Goal: Transaction & Acquisition: Purchase product/service

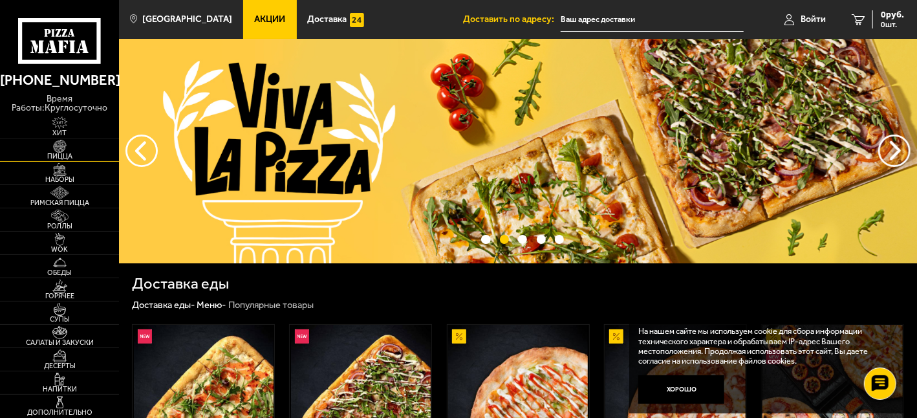
click at [60, 158] on span "Пицца" at bounding box center [59, 156] width 119 height 7
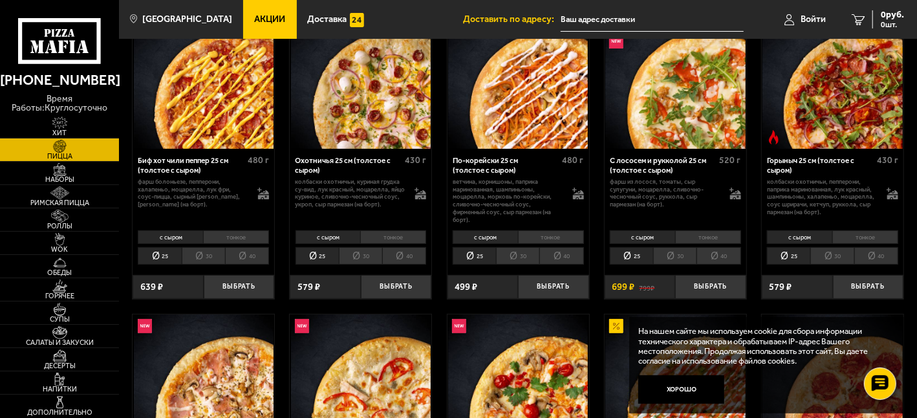
scroll to position [129, 0]
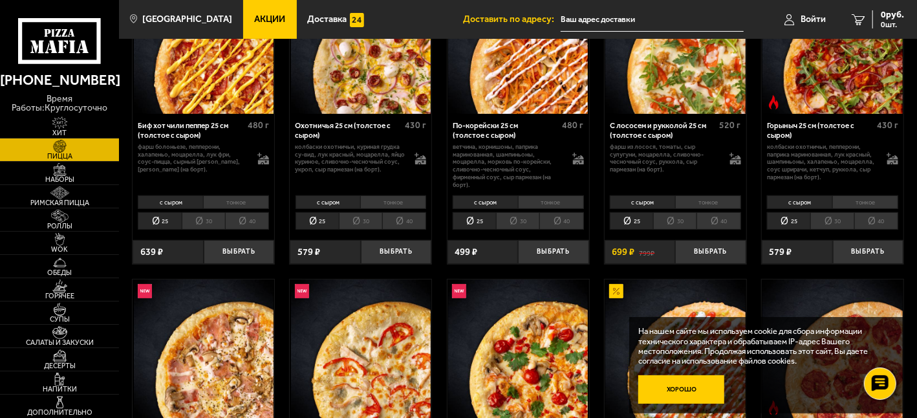
click at [678, 385] on button "Хорошо" at bounding box center [681, 389] width 86 height 28
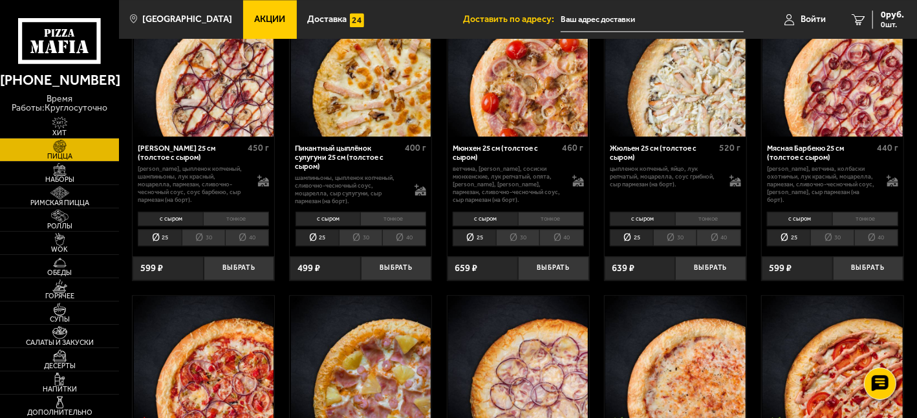
scroll to position [1552, 0]
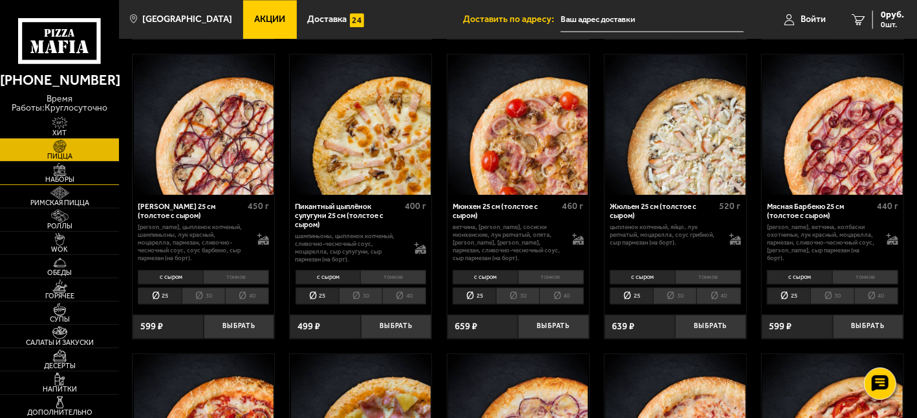
click at [80, 175] on link "Наборы" at bounding box center [59, 173] width 119 height 23
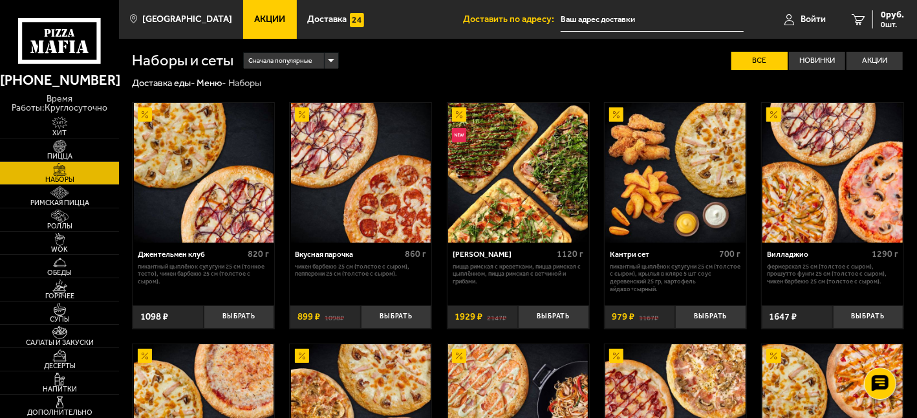
click at [519, 166] on img at bounding box center [518, 173] width 140 height 140
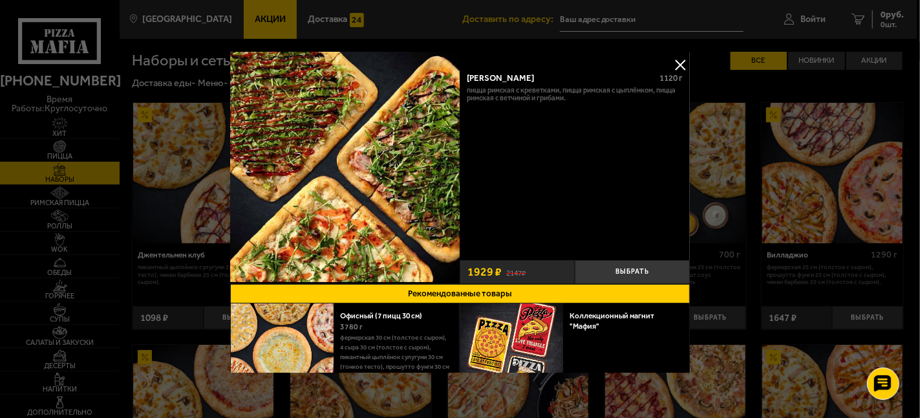
click at [671, 61] on button at bounding box center [680, 64] width 19 height 19
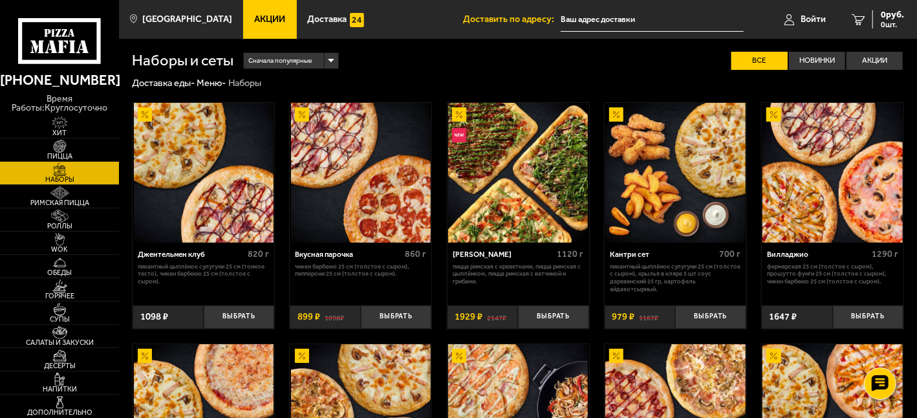
click at [519, 187] on img at bounding box center [518, 173] width 140 height 140
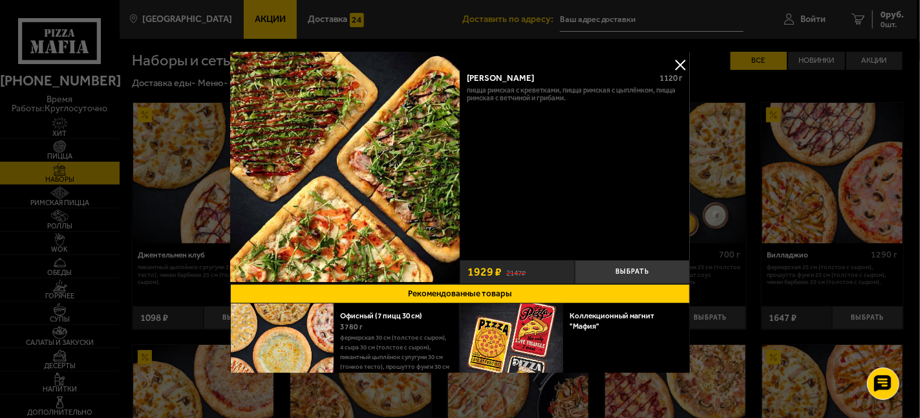
click at [677, 63] on button at bounding box center [680, 64] width 19 height 19
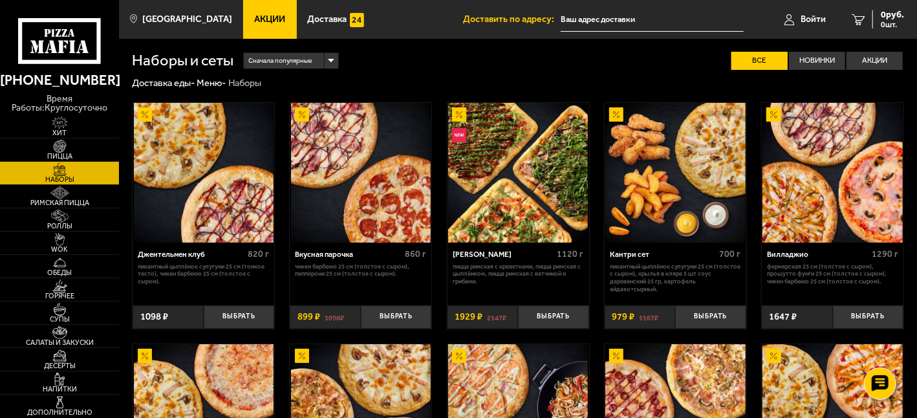
click at [193, 157] on img at bounding box center [204, 173] width 140 height 140
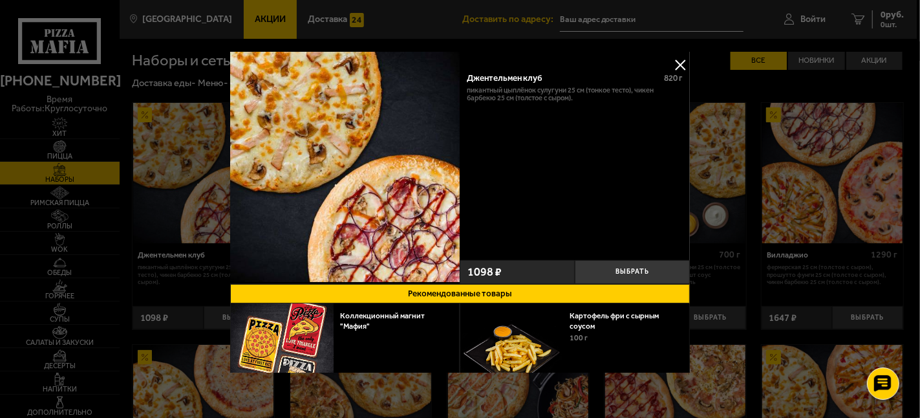
click at [677, 62] on button at bounding box center [680, 64] width 19 height 19
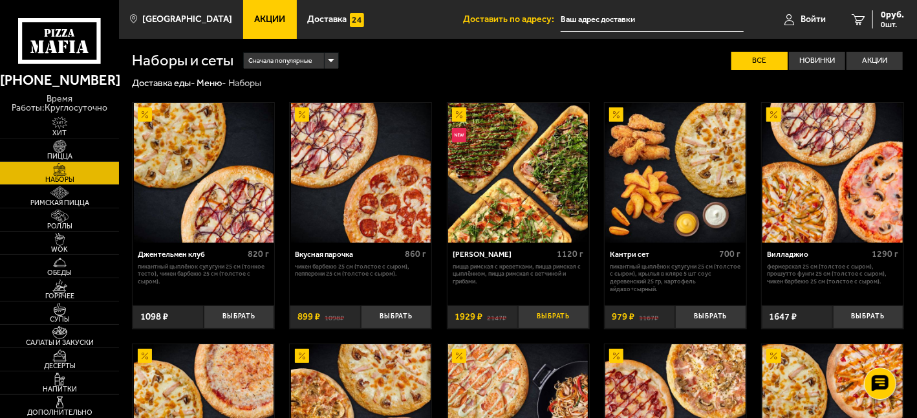
click at [552, 315] on button "Выбрать" at bounding box center [553, 316] width 71 height 23
click at [63, 220] on img at bounding box center [59, 216] width 37 height 13
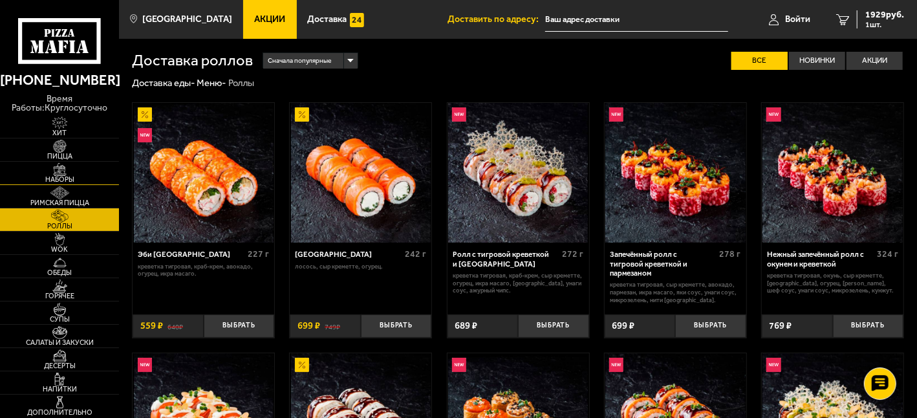
click at [67, 171] on img at bounding box center [59, 169] width 37 height 13
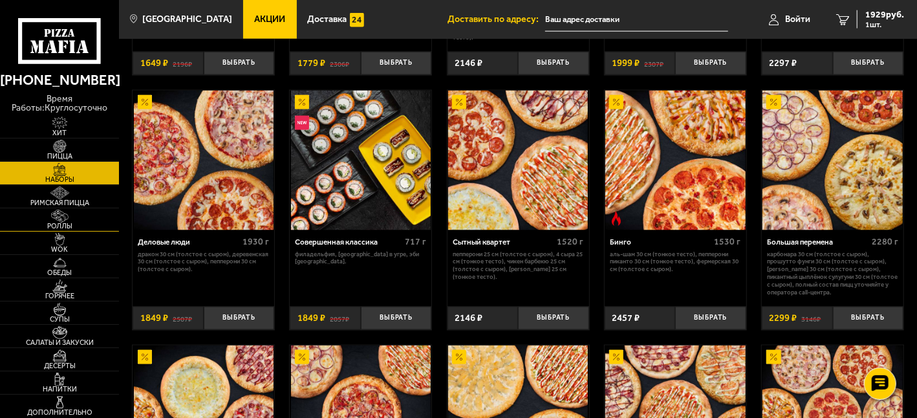
scroll to position [909, 0]
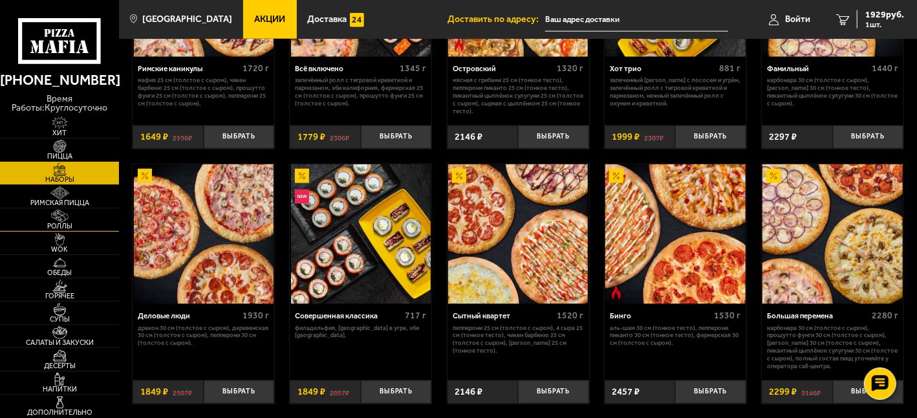
click at [57, 216] on img at bounding box center [59, 216] width 37 height 13
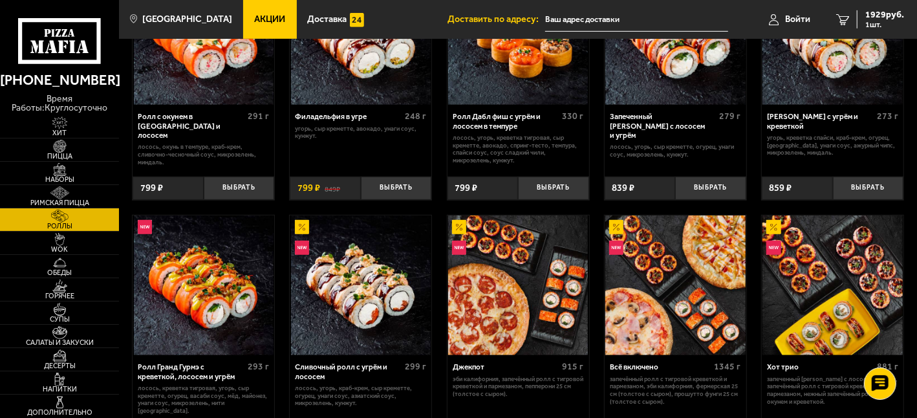
scroll to position [517, 0]
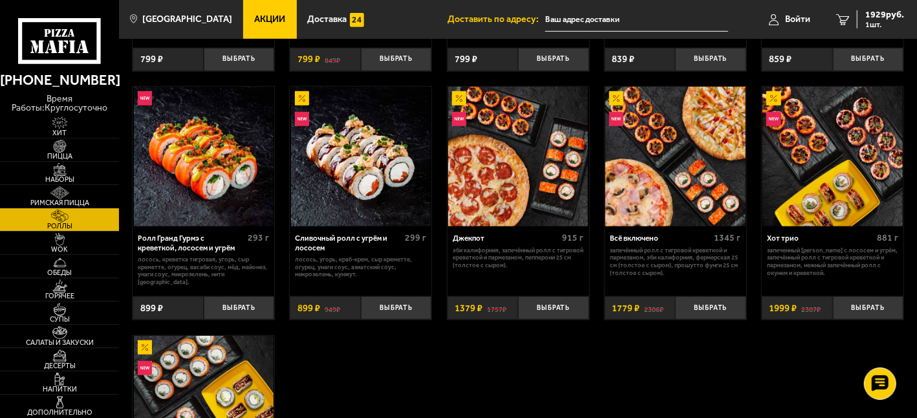
click at [819, 172] on img at bounding box center [832, 157] width 140 height 140
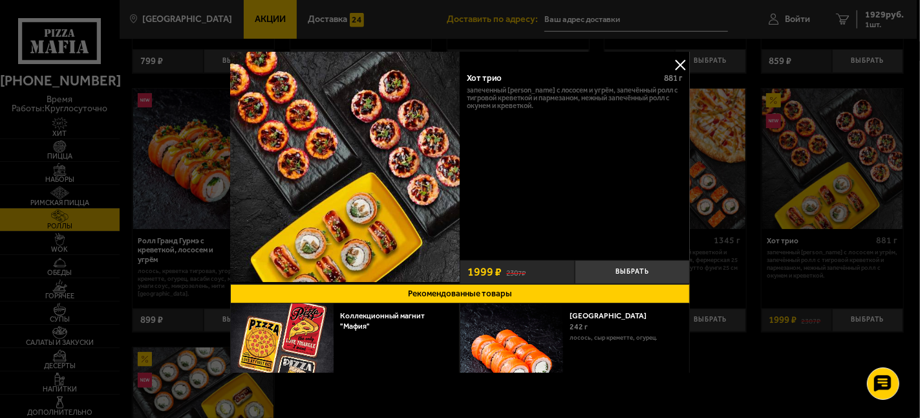
click at [755, 120] on div at bounding box center [460, 209] width 920 height 418
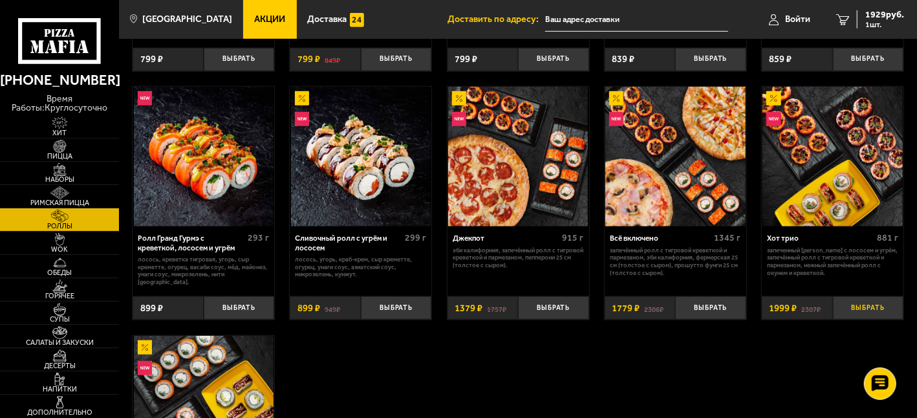
click at [859, 303] on button "Выбрать" at bounding box center [868, 307] width 71 height 23
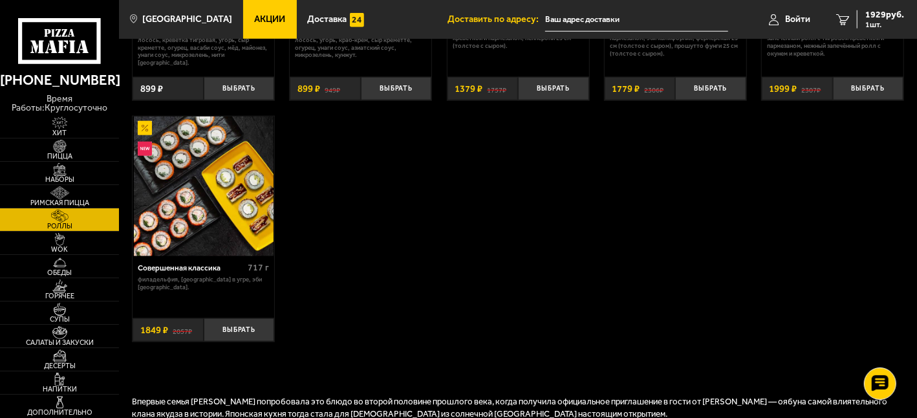
scroll to position [776, 0]
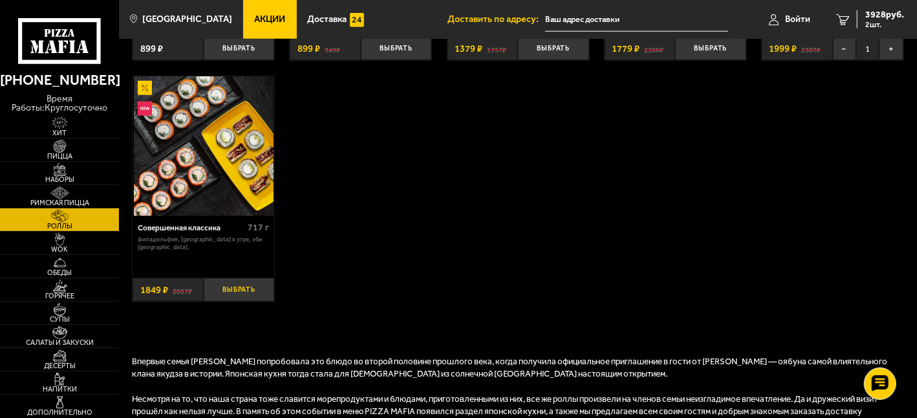
click at [245, 285] on button "Выбрать" at bounding box center [239, 289] width 71 height 23
click at [865, 17] on span "5777 руб." at bounding box center [884, 14] width 39 height 9
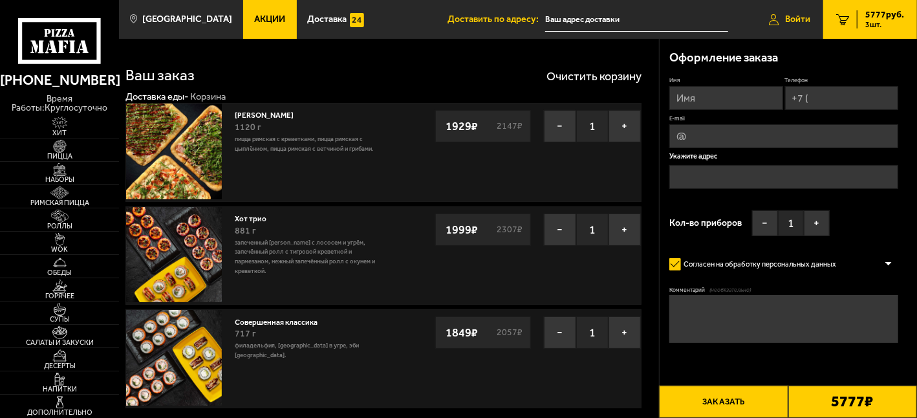
click at [786, 21] on span "Войти" at bounding box center [797, 19] width 25 height 9
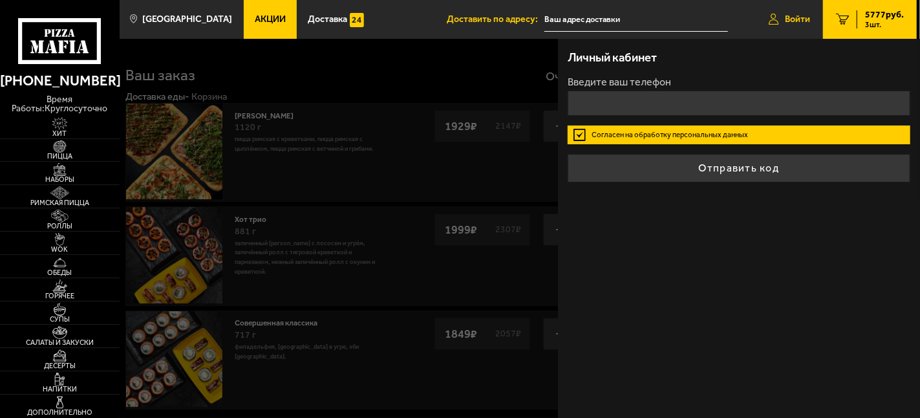
click at [781, 17] on link "Войти" at bounding box center [789, 19] width 67 height 39
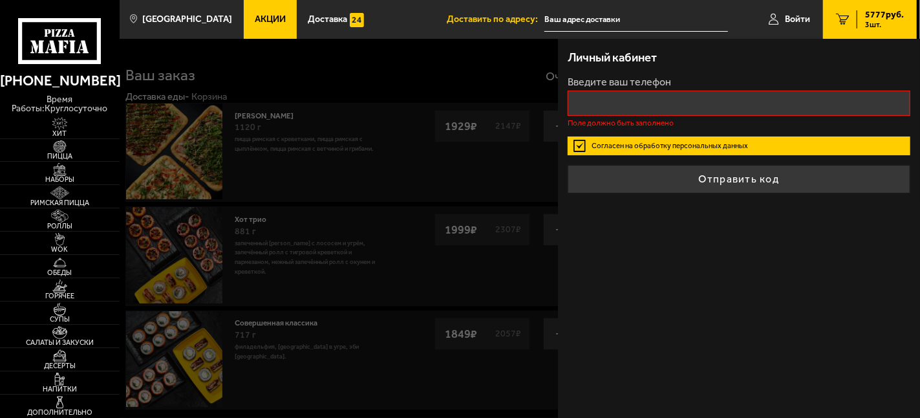
click at [263, 18] on span "Акции" at bounding box center [270, 19] width 31 height 9
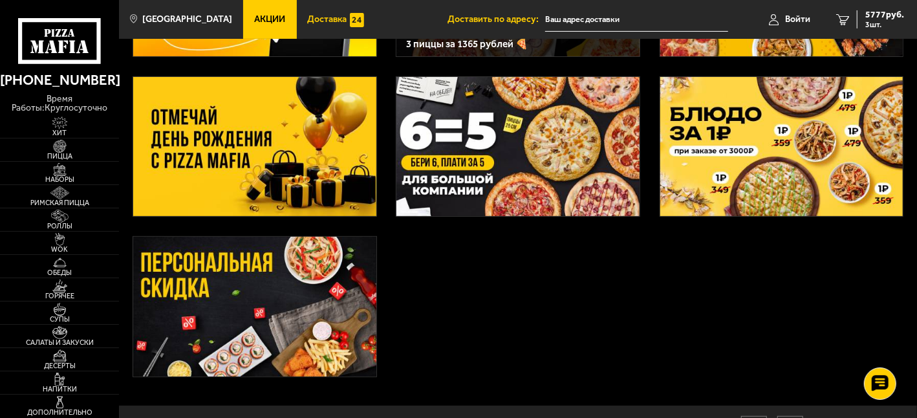
scroll to position [194, 0]
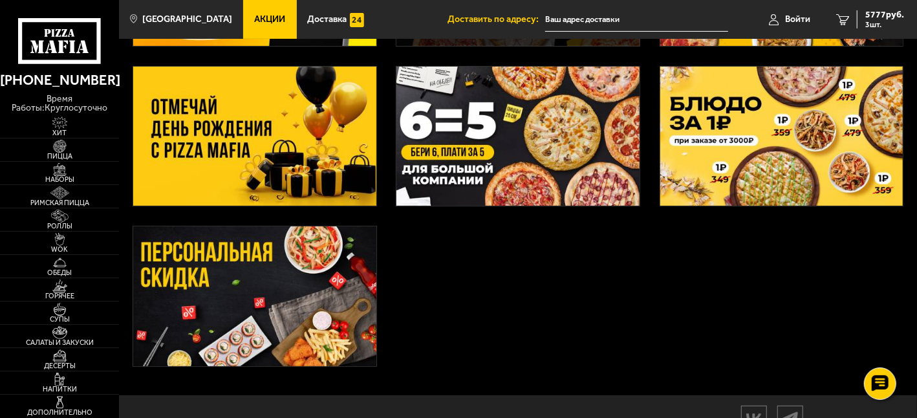
click at [259, 299] on img at bounding box center [254, 296] width 243 height 140
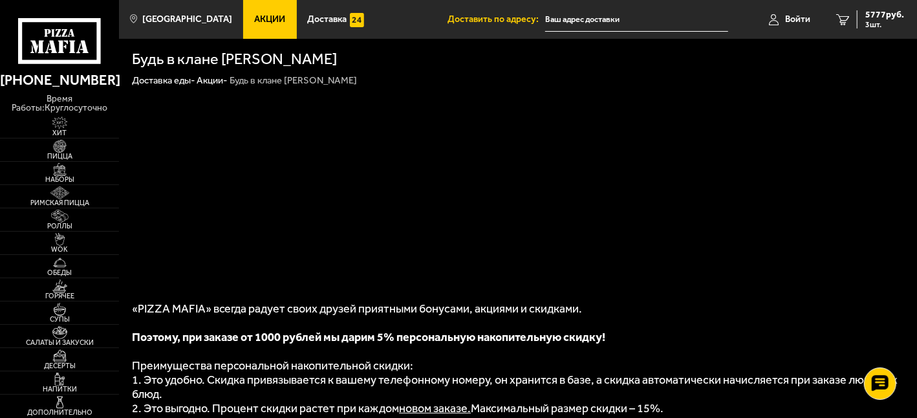
scroll to position [194, 0]
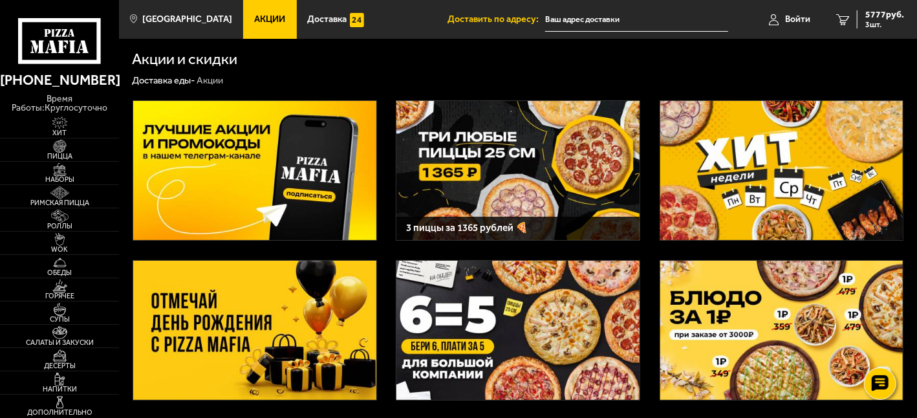
click at [511, 185] on img at bounding box center [517, 171] width 243 height 140
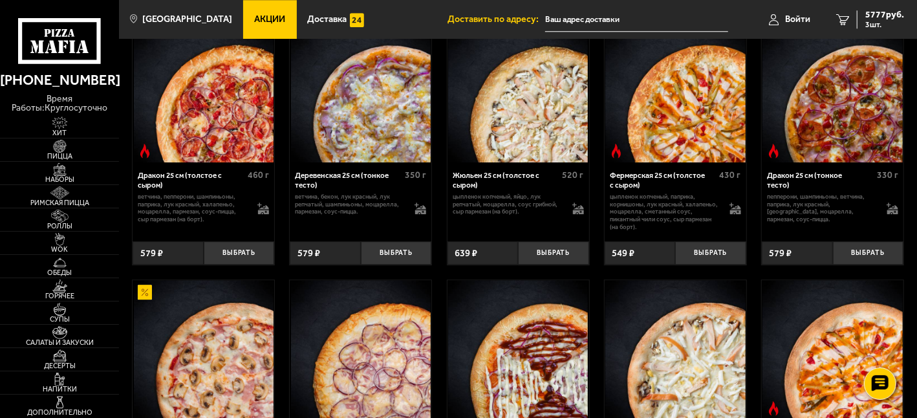
scroll to position [2198, 0]
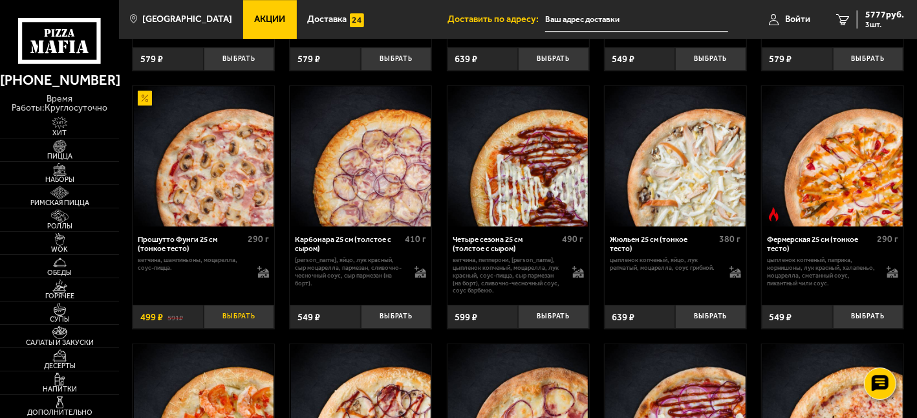
click at [234, 327] on button "Выбрать" at bounding box center [239, 316] width 71 height 23
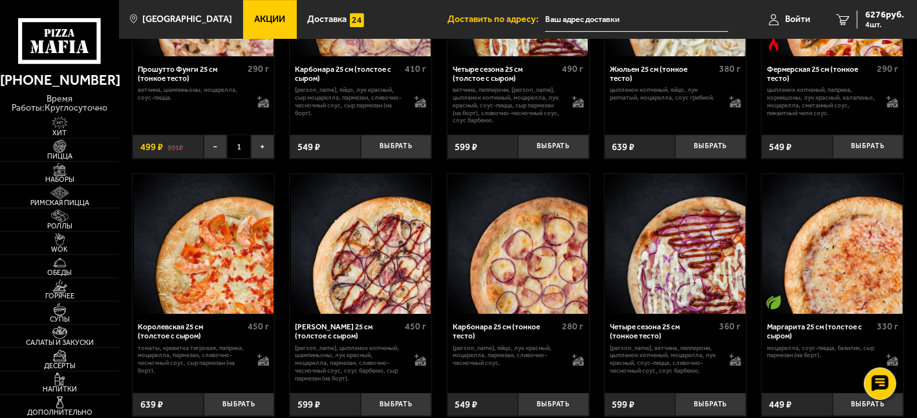
scroll to position [2392, 0]
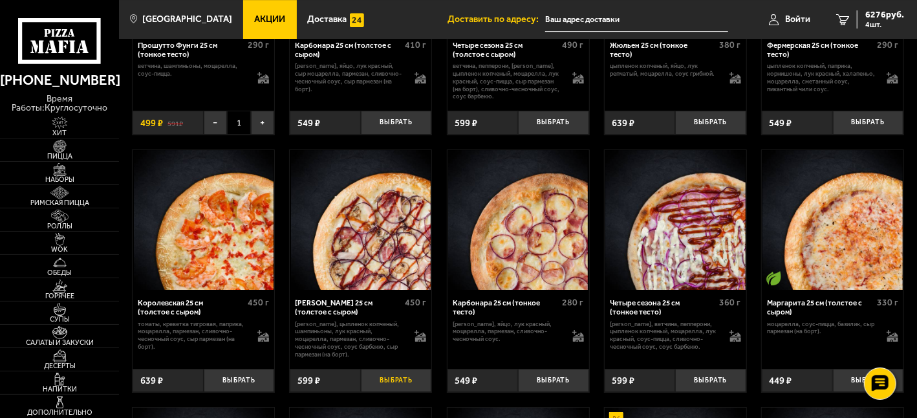
click at [389, 390] on button "Выбрать" at bounding box center [396, 380] width 71 height 23
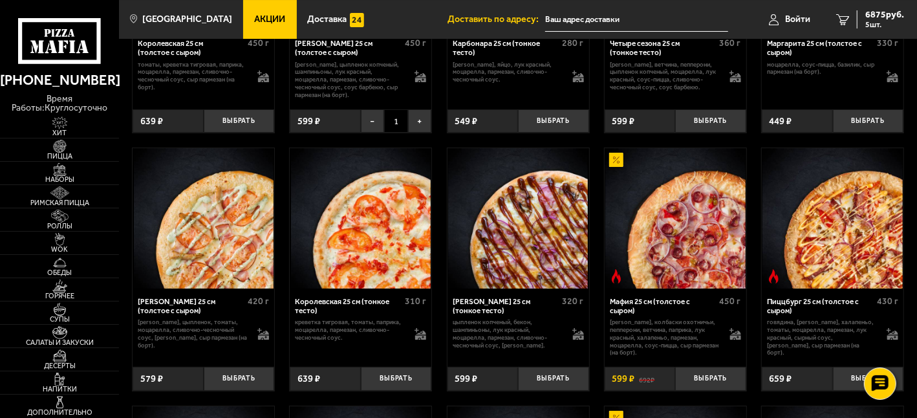
scroll to position [2780, 0]
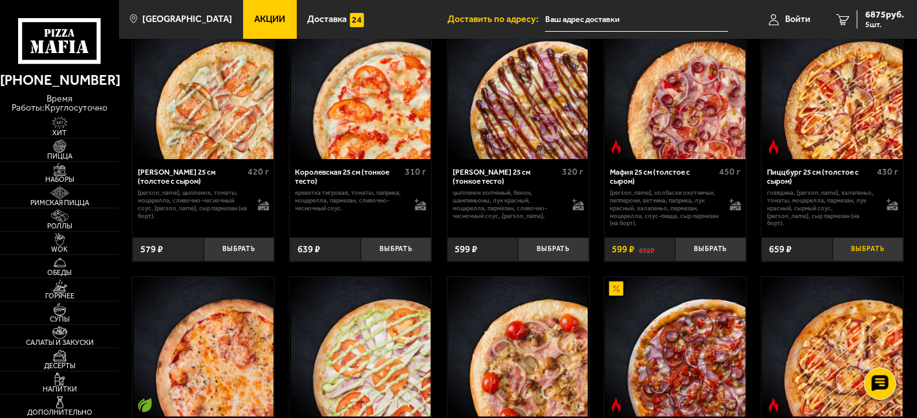
click at [861, 257] on button "Выбрать" at bounding box center [868, 248] width 71 height 23
click at [877, 21] on span "6 шт." at bounding box center [884, 25] width 39 height 8
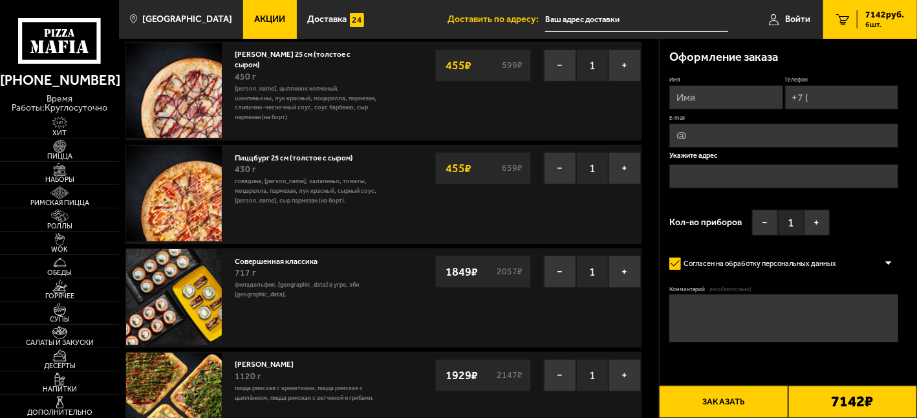
scroll to position [194, 0]
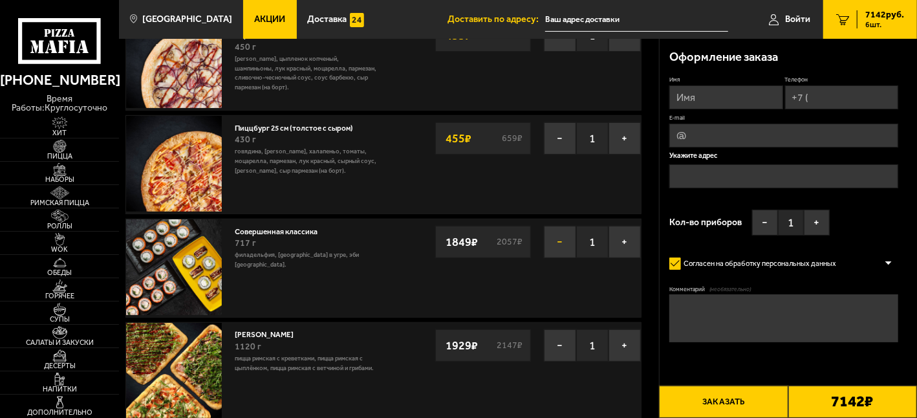
click at [564, 238] on button "−" at bounding box center [560, 242] width 32 height 32
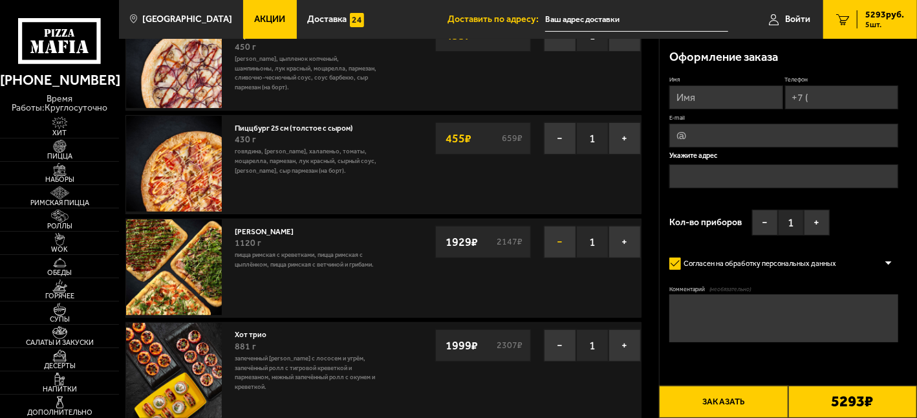
click at [562, 237] on button "−" at bounding box center [560, 242] width 32 height 32
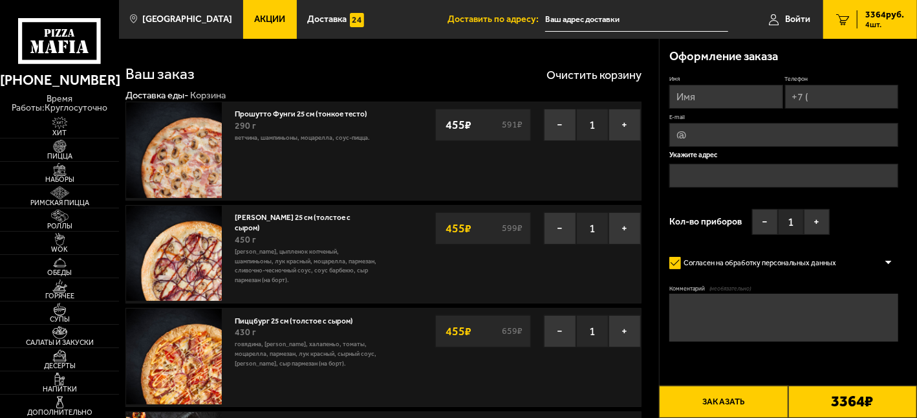
scroll to position [0, 0]
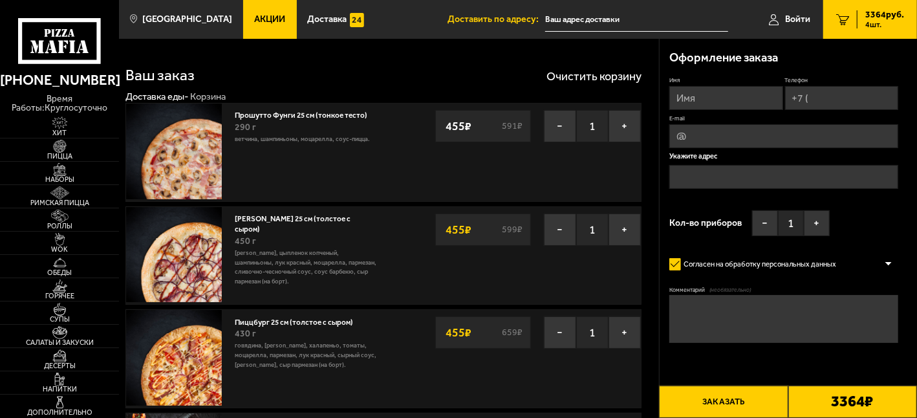
click at [835, 94] on input "Телефон" at bounding box center [842, 98] width 114 height 24
type input "+7 ("
type input "whatthehell81@yandex.ru"
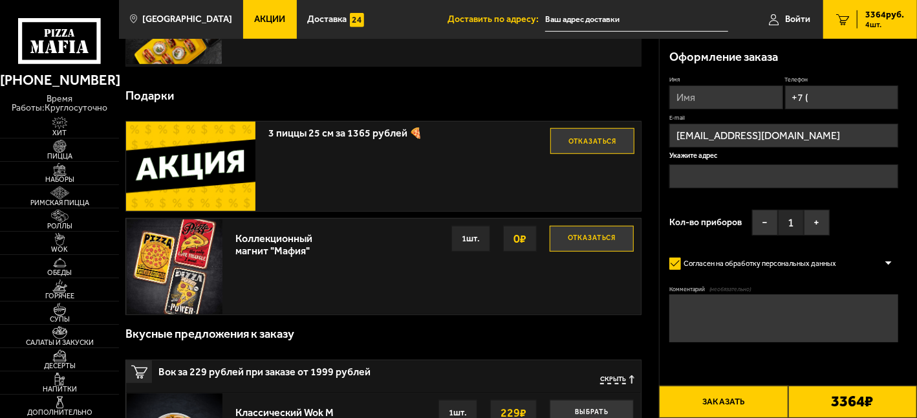
scroll to position [388, 0]
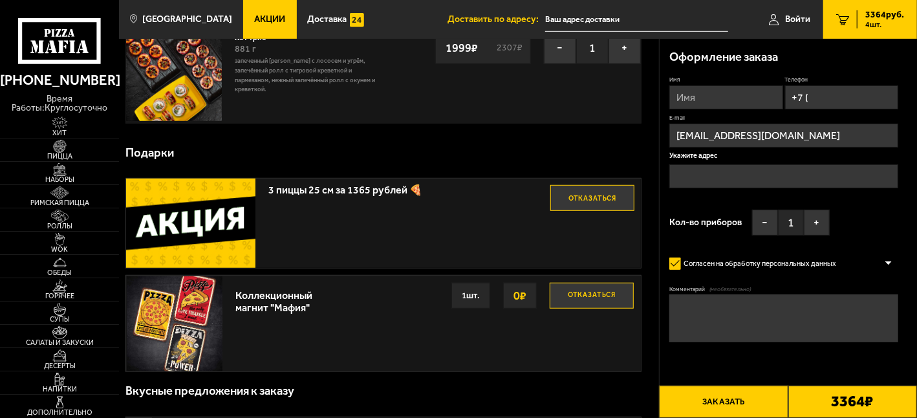
click at [850, 97] on input "+7 (" at bounding box center [842, 97] width 114 height 24
type input "+7 ("
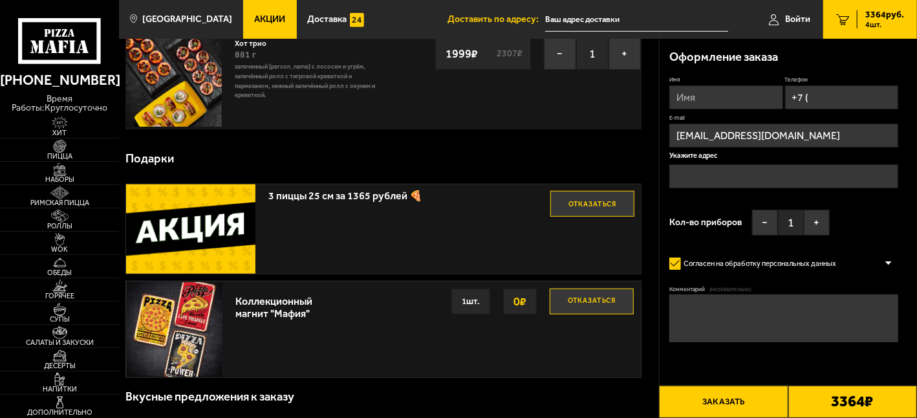
scroll to position [194, 0]
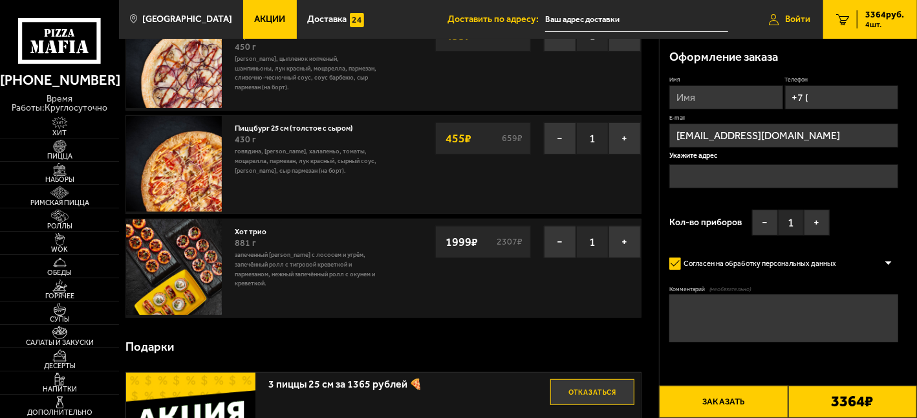
click at [797, 26] on link "Войти" at bounding box center [789, 19] width 67 height 39
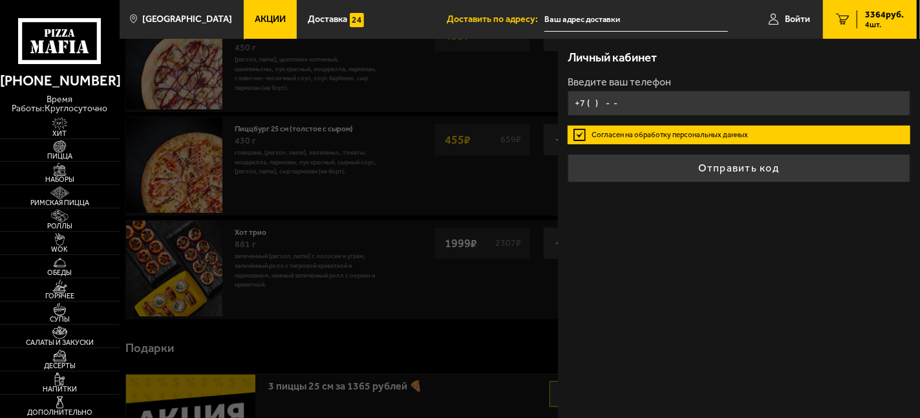
click at [649, 103] on input "+7 ( ) - -" at bounding box center [739, 103] width 343 height 25
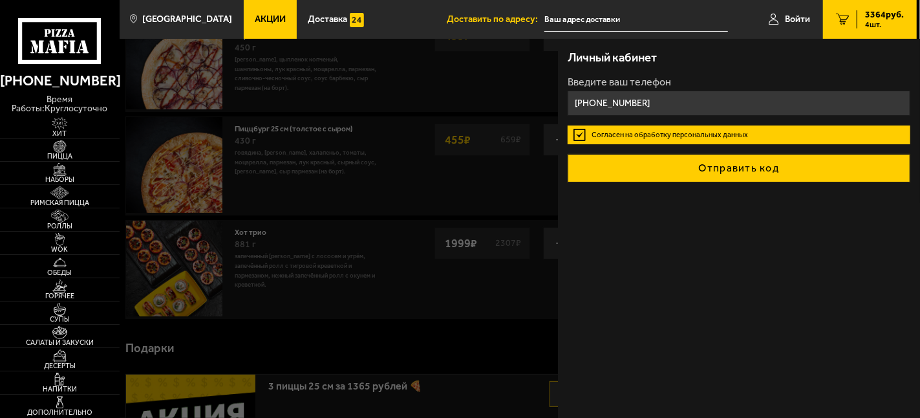
type input "+7 (913) 160-68-06"
click at [716, 169] on button "Отправить код" at bounding box center [739, 168] width 343 height 28
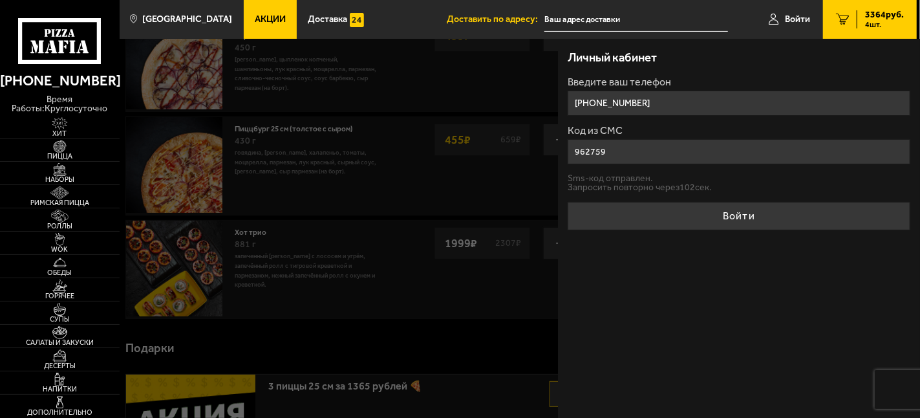
type input "962759"
click at [731, 214] on button "Войти" at bounding box center [739, 216] width 343 height 28
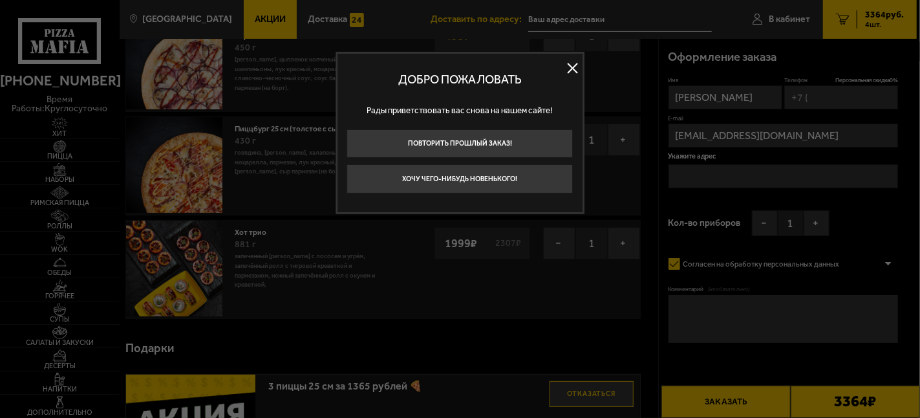
type input "+7 (913) 160-68-06"
type input "[STREET_ADDRESS]"
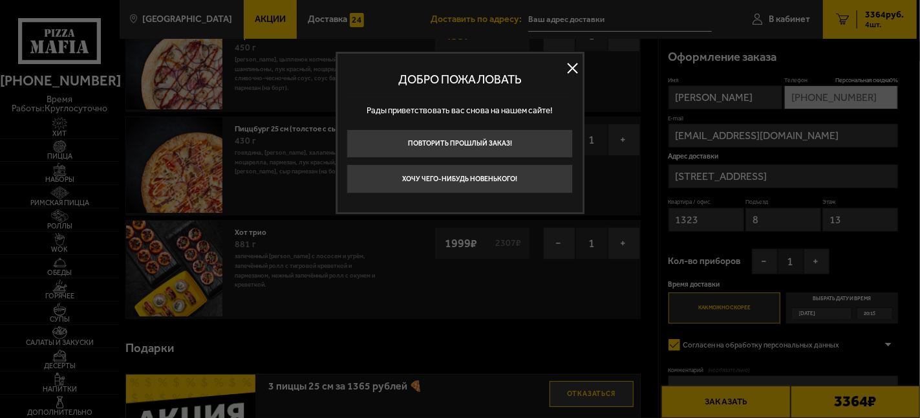
click at [568, 65] on button at bounding box center [572, 67] width 19 height 19
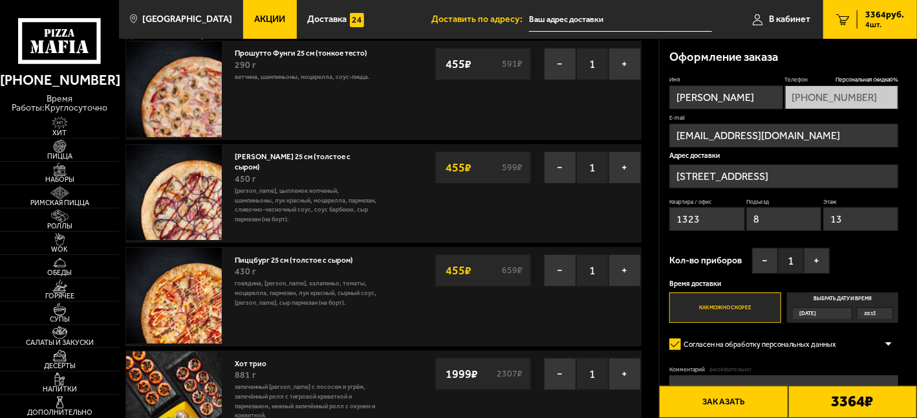
scroll to position [0, 0]
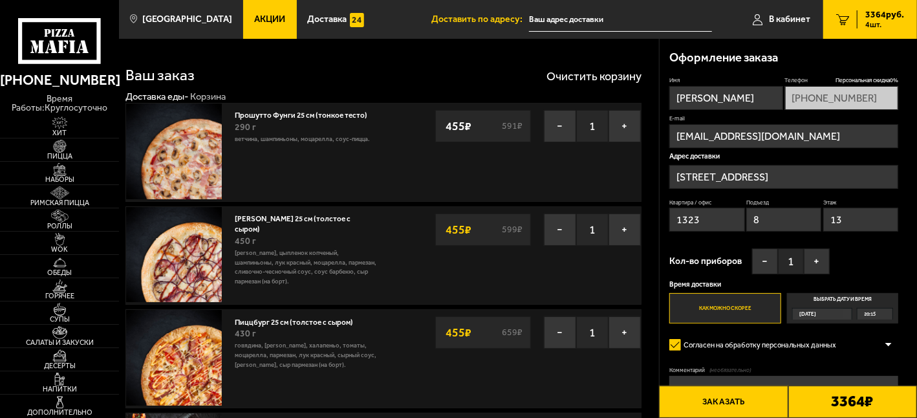
click at [71, 38] on icon at bounding box center [59, 41] width 83 height 46
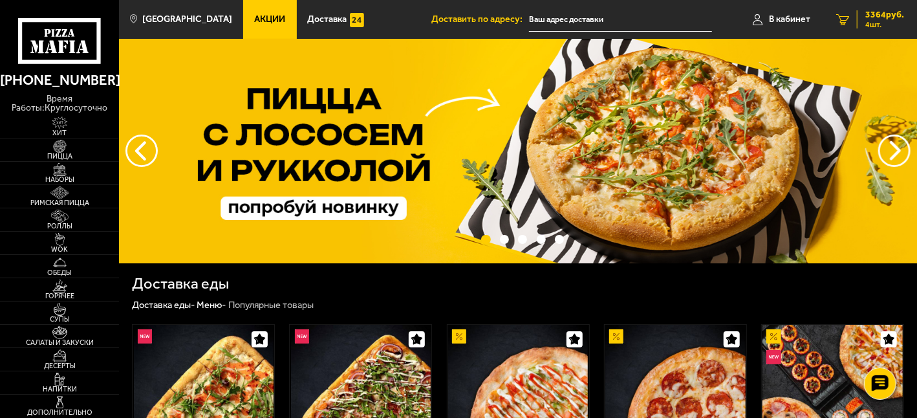
click at [874, 13] on span "3364 руб." at bounding box center [884, 14] width 39 height 9
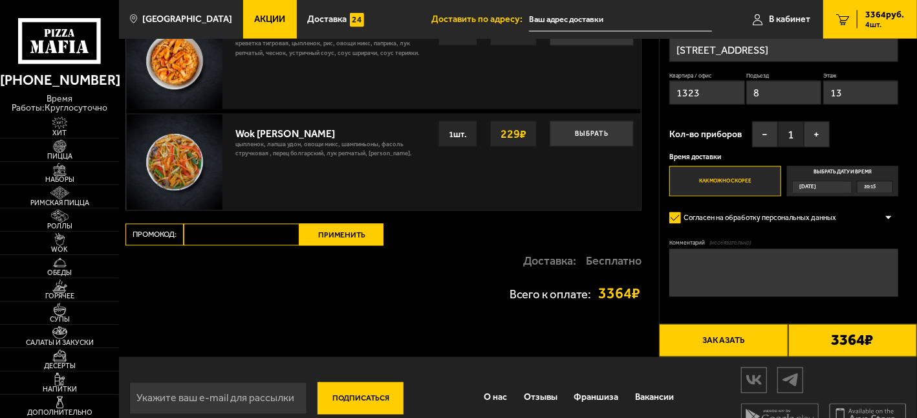
scroll to position [1247, 0]
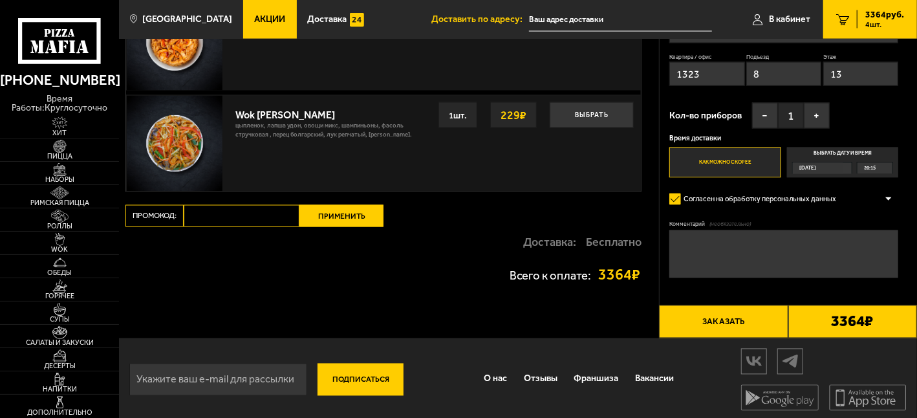
click at [208, 211] on input "Промокод:" at bounding box center [242, 216] width 116 height 22
click at [244, 211] on input "Промокод:" at bounding box center [242, 216] width 116 height 22
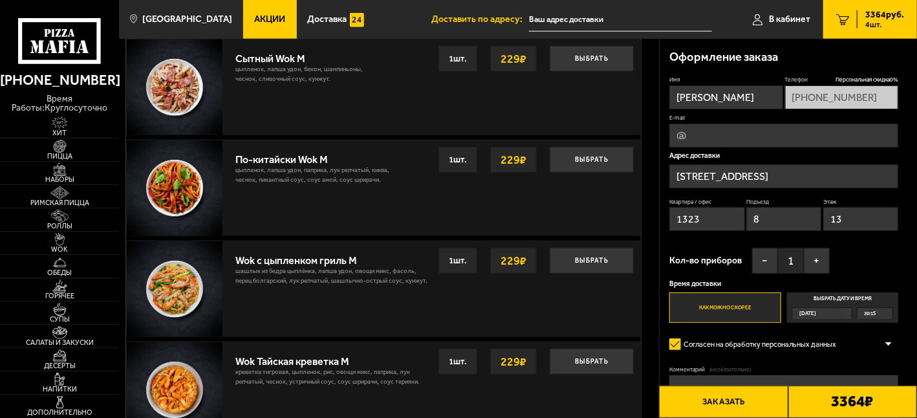
scroll to position [665, 0]
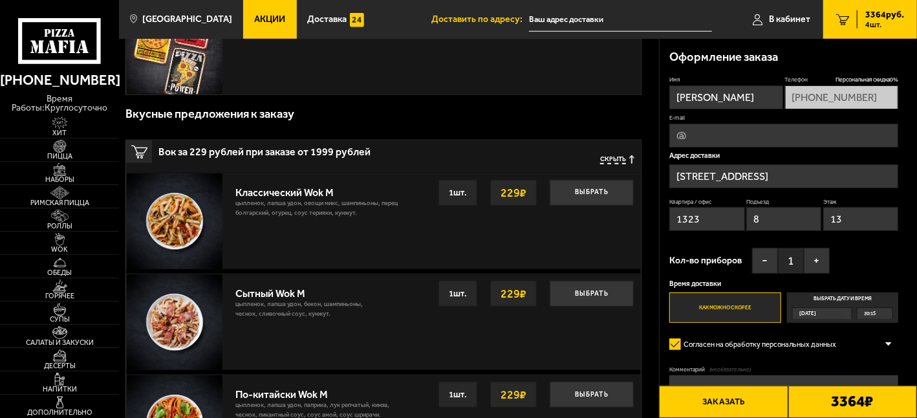
click at [718, 180] on input "[STREET_ADDRESS]" at bounding box center [784, 176] width 230 height 24
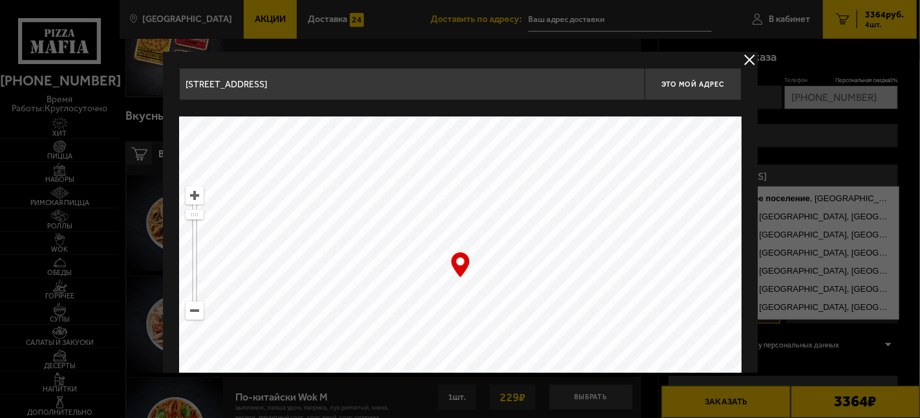
click at [751, 54] on button "delivery type" at bounding box center [750, 60] width 16 height 16
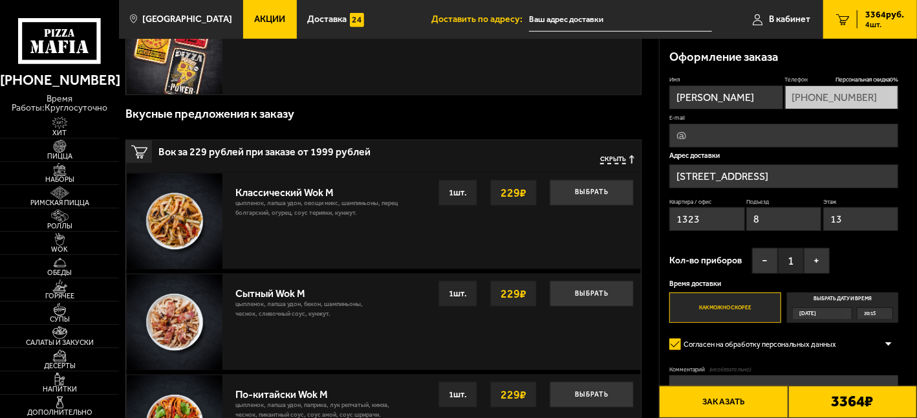
click at [726, 176] on input "[STREET_ADDRESS]" at bounding box center [784, 176] width 230 height 24
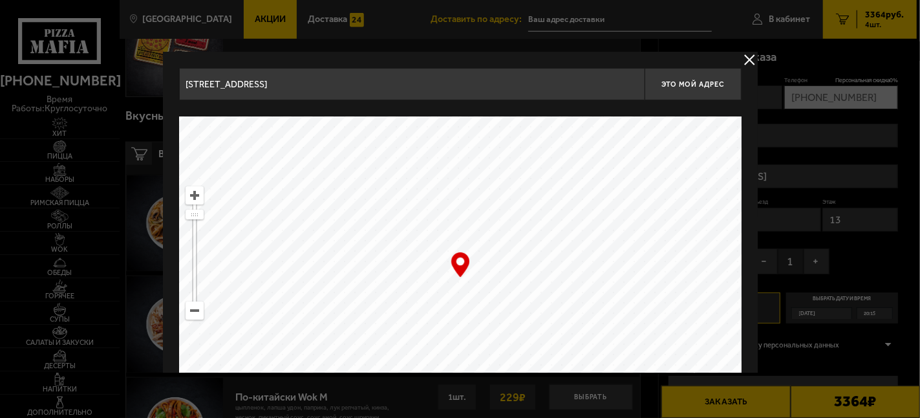
drag, startPoint x: 630, startPoint y: 85, endPoint x: 150, endPoint y: 78, distance: 480.5
click at [150, 78] on main "Санкт-Петербург Все Акции Доставка Личный кабинет Акции Доставка Доставить по а…" at bounding box center [518, 170] width 798 height 1670
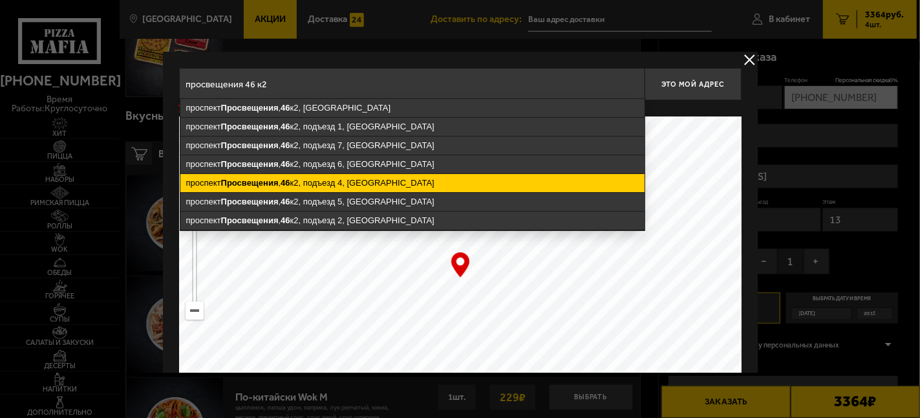
click at [372, 182] on ymaps "проспект Просвещения , 46 к2, подъезд 4, Санкт-Петербург" at bounding box center [412, 183] width 464 height 18
type input "Санкт-Петербург, проспект Просвещения, 46к2, подъезд 4"
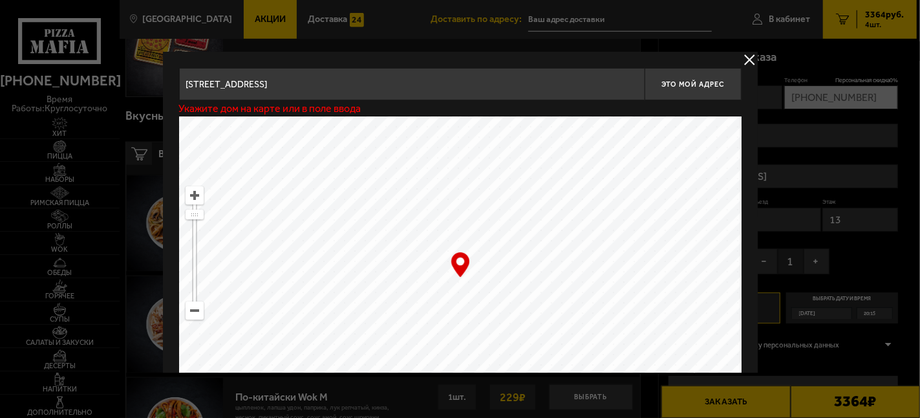
type input "проспект Просвещения, 46к2, подъезд 4"
click at [688, 84] on span "Это мой адрес" at bounding box center [692, 84] width 62 height 8
type input "проспект Просвещения, 46к2, подъезд 4"
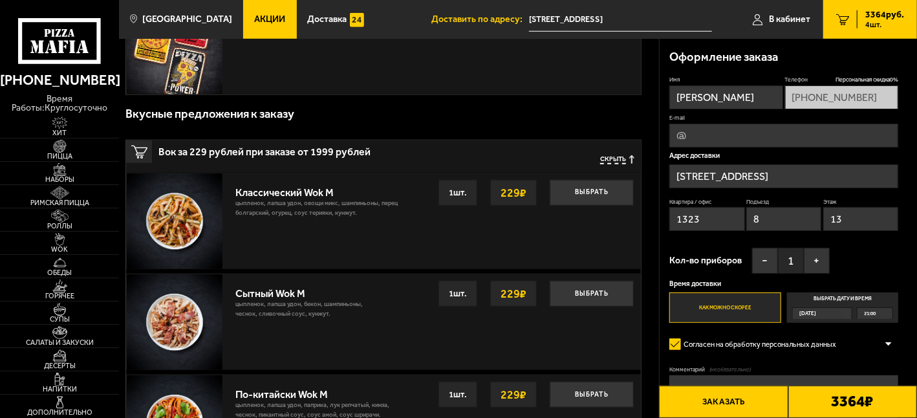
click at [852, 217] on input "13" at bounding box center [861, 219] width 76 height 24
type input "1"
type input "7"
click at [696, 220] on input "1323" at bounding box center [707, 219] width 76 height 24
type input "134"
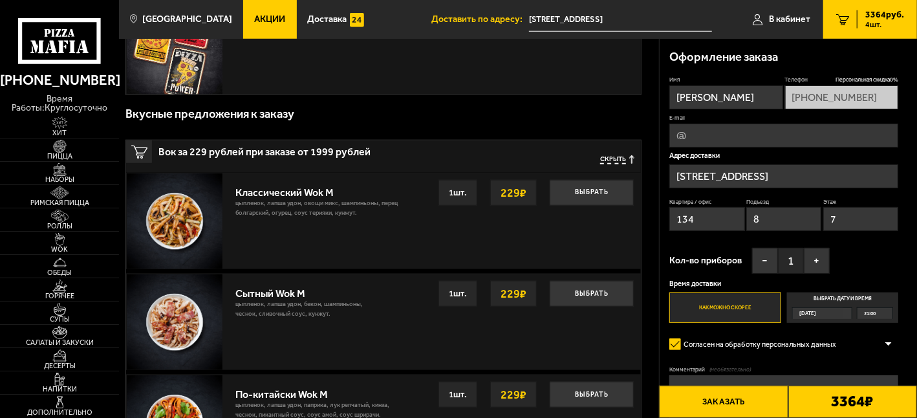
click at [786, 210] on input "8" at bounding box center [784, 219] width 76 height 24
type input "4"
click at [819, 264] on button "+" at bounding box center [817, 261] width 26 height 26
click at [817, 264] on button "+" at bounding box center [817, 261] width 26 height 26
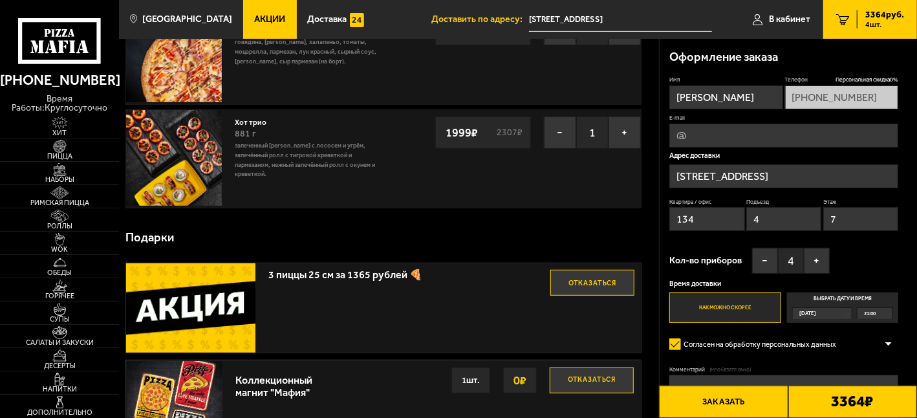
scroll to position [277, 0]
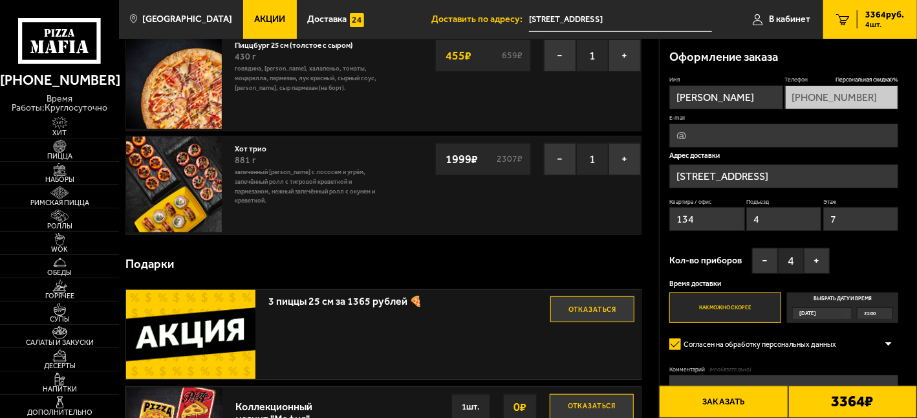
click at [733, 312] on label "Как можно скорее" at bounding box center [725, 307] width 112 height 30
click at [0, 0] on input "Как можно скорее" at bounding box center [0, 0] width 0 height 0
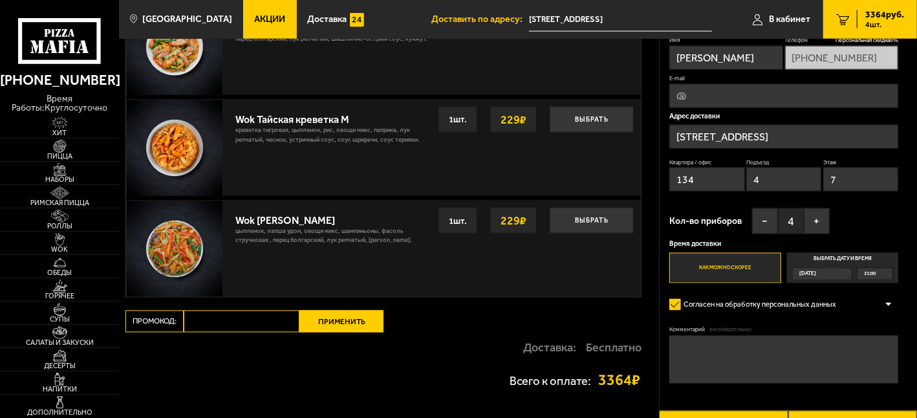
scroll to position [1182, 0]
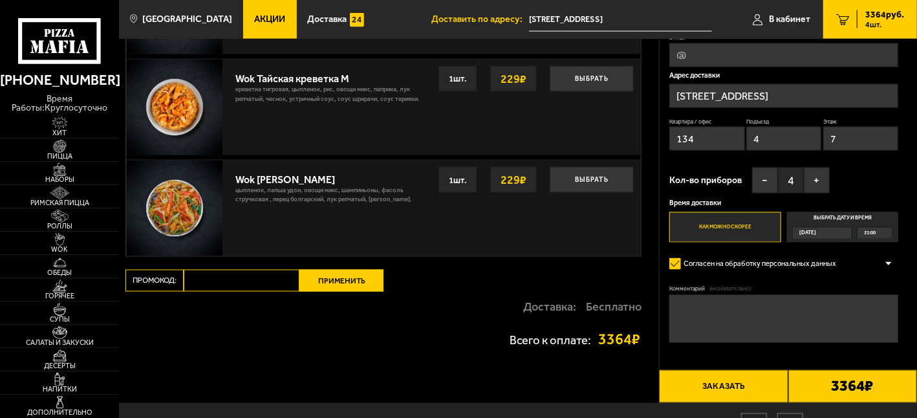
click at [218, 283] on input "Промокод:" at bounding box center [242, 281] width 116 height 22
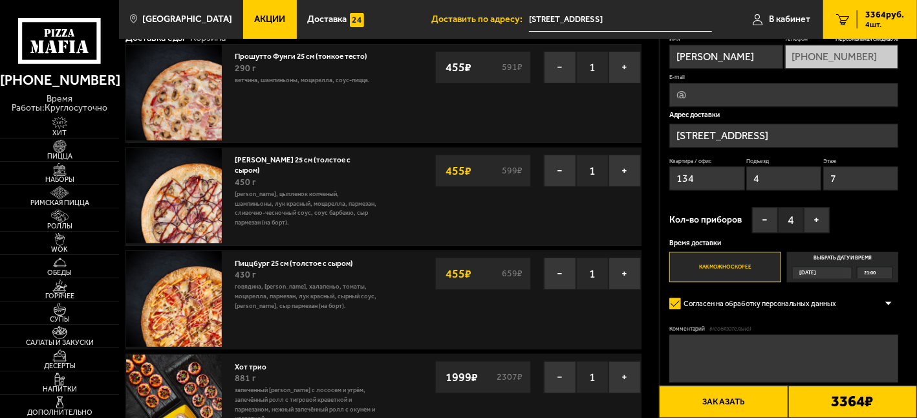
scroll to position [83, 0]
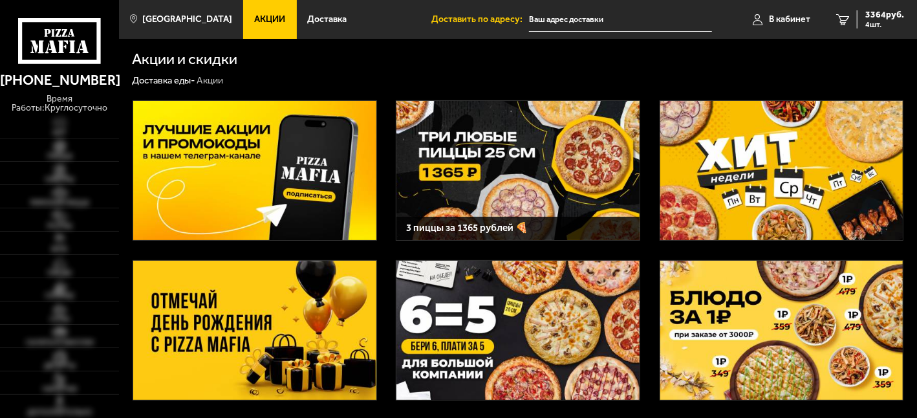
click at [780, 317] on img at bounding box center [781, 331] width 243 height 140
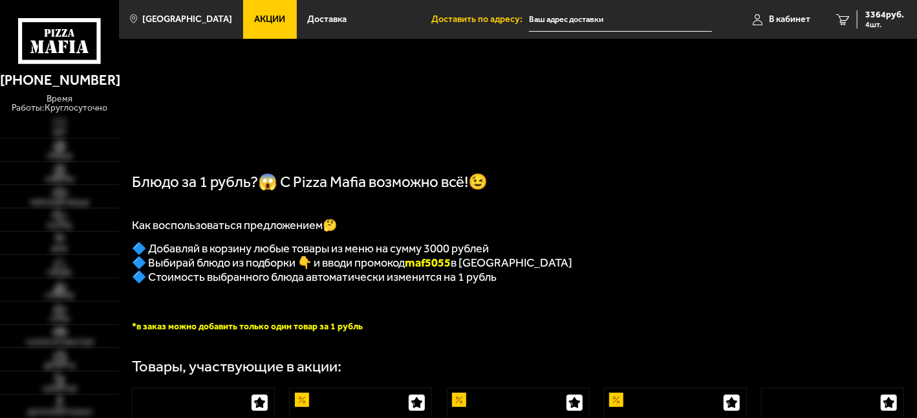
scroll to position [194, 0]
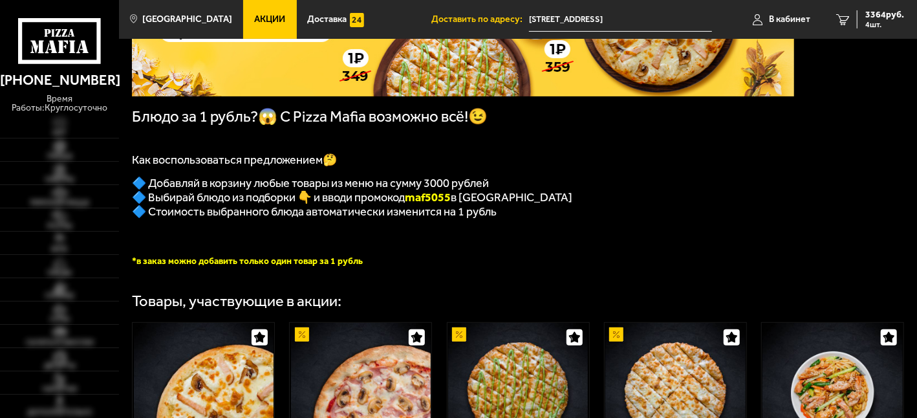
click at [451, 202] on b "maf5055" at bounding box center [428, 197] width 46 height 14
drag, startPoint x: 458, startPoint y: 205, endPoint x: 416, endPoint y: 201, distance: 42.2
click at [416, 201] on b "maf5055" at bounding box center [428, 197] width 46 height 14
copy b "maf5055"
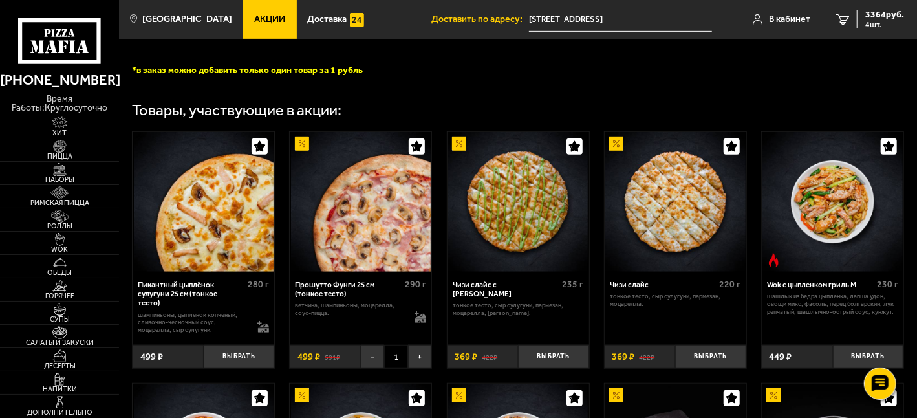
scroll to position [453, 0]
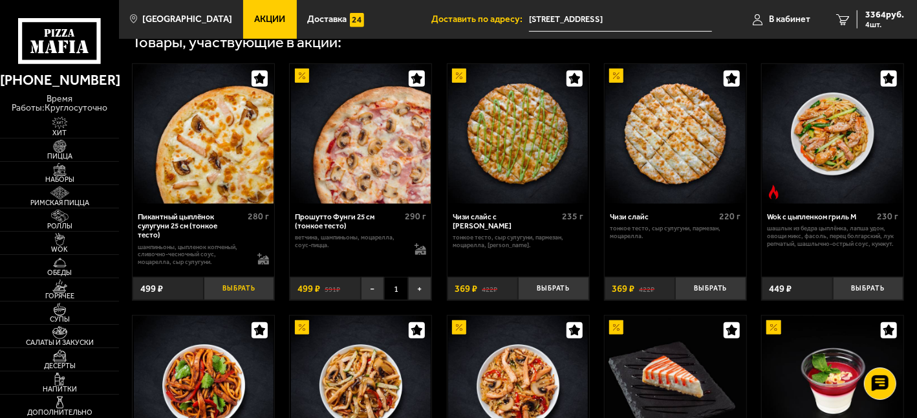
click at [243, 299] on button "Выбрать" at bounding box center [239, 288] width 71 height 23
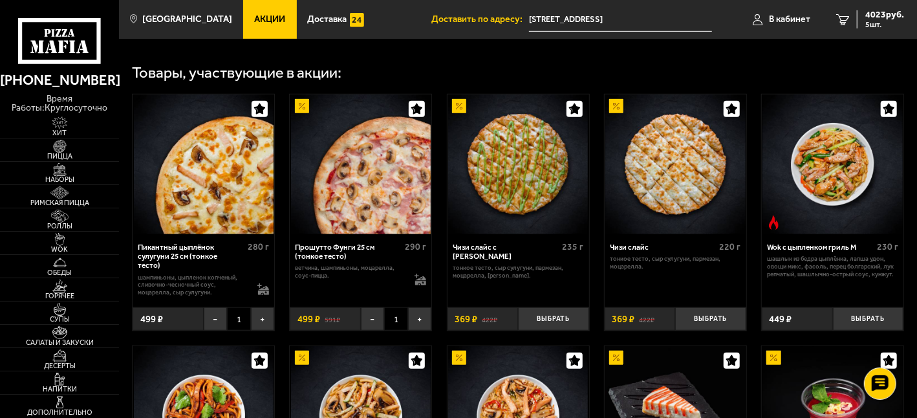
scroll to position [323, 0]
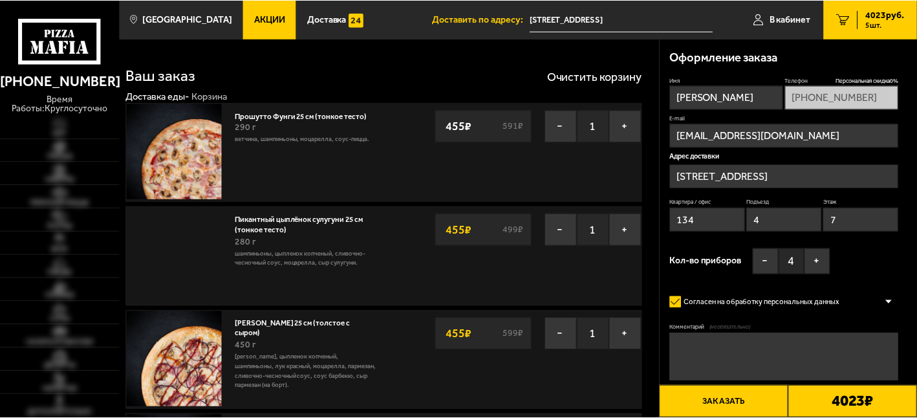
scroll to position [83, 0]
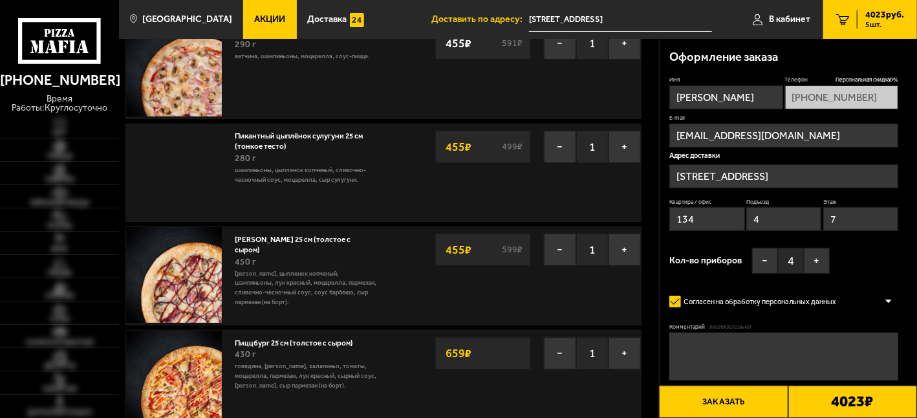
type input "[PHONE_NUMBER]"
type input "[STREET_ADDRESS]"
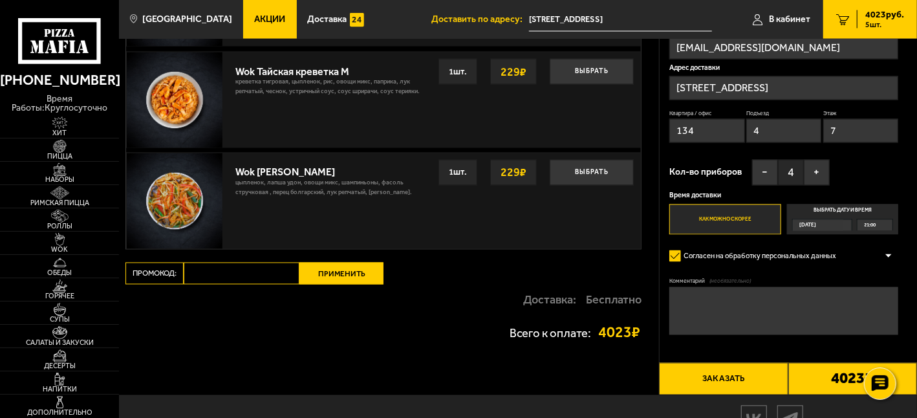
scroll to position [1349, 0]
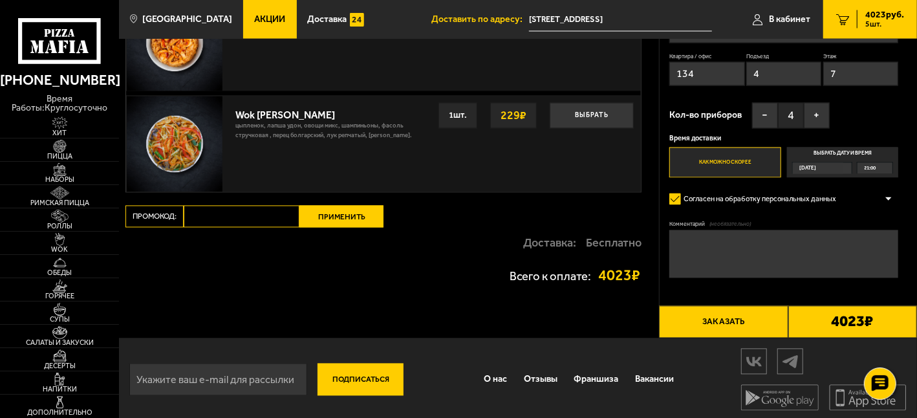
click at [205, 217] on input "Промокод:" at bounding box center [242, 217] width 116 height 22
paste input "maf5055"
type input "maf5055"
click at [332, 214] on button "Применить" at bounding box center [341, 217] width 84 height 22
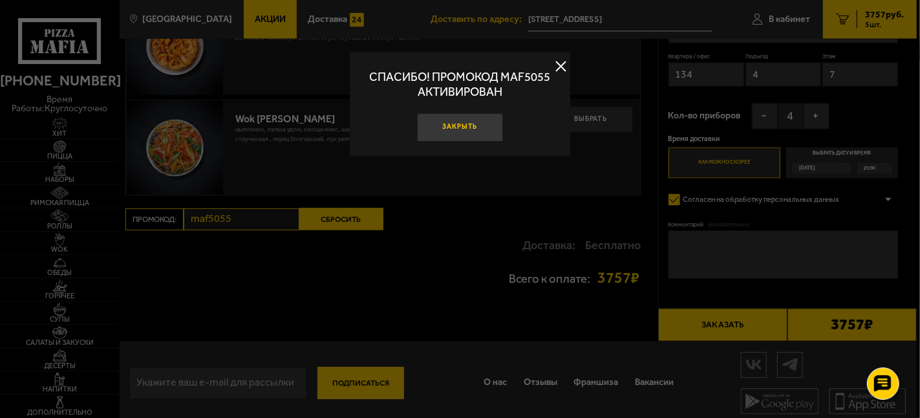
click at [456, 128] on button "Закрыть" at bounding box center [460, 127] width 86 height 28
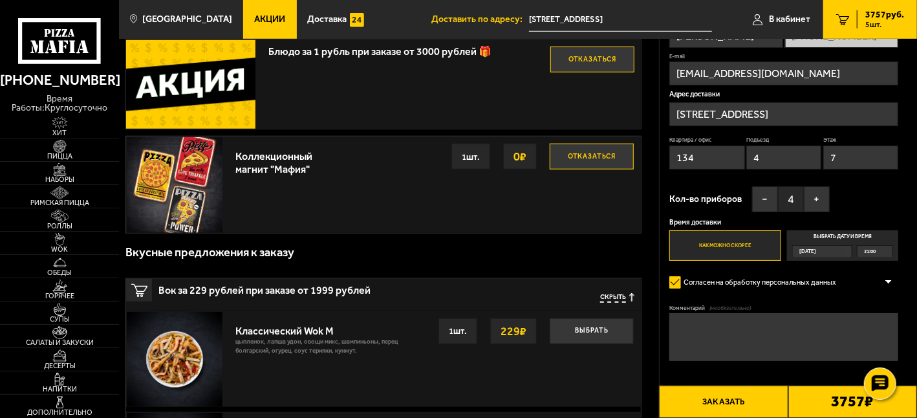
scroll to position [646, 0]
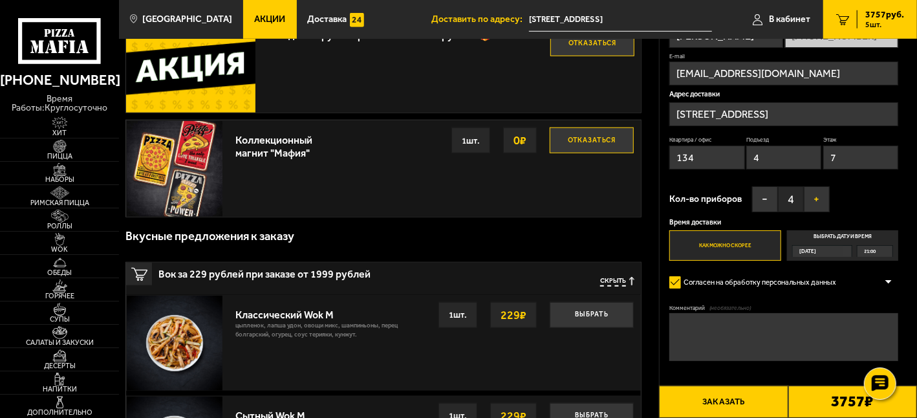
click at [815, 195] on button "+" at bounding box center [817, 199] width 26 height 26
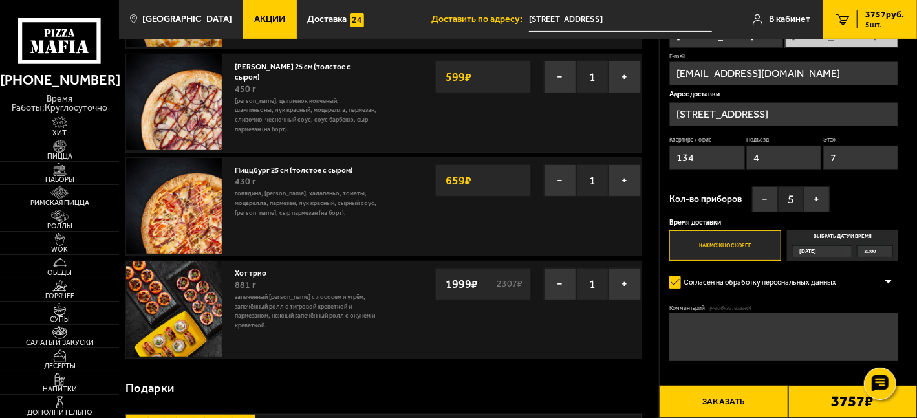
scroll to position [258, 0]
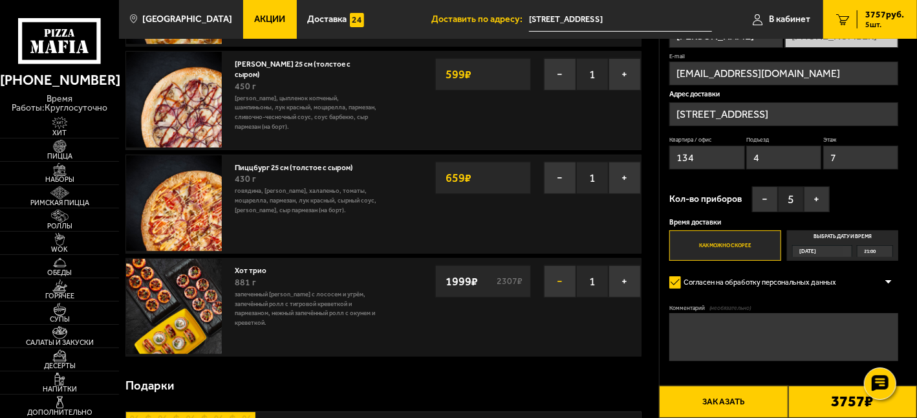
click at [555, 283] on button "−" at bounding box center [560, 281] width 32 height 32
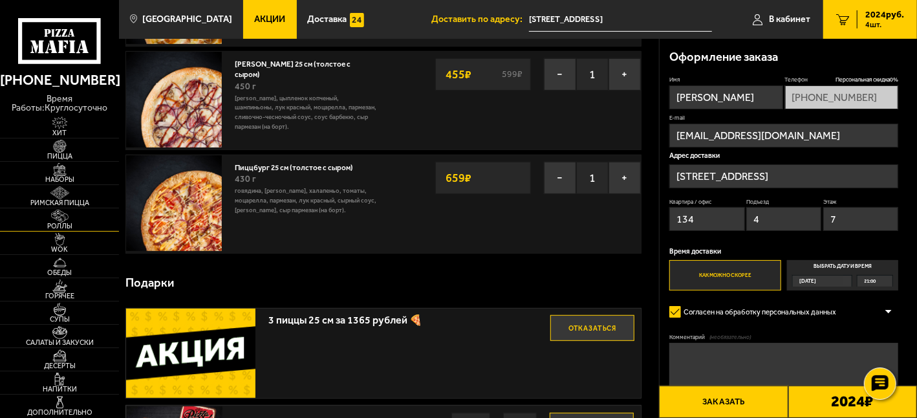
click at [60, 218] on img at bounding box center [59, 216] width 37 height 13
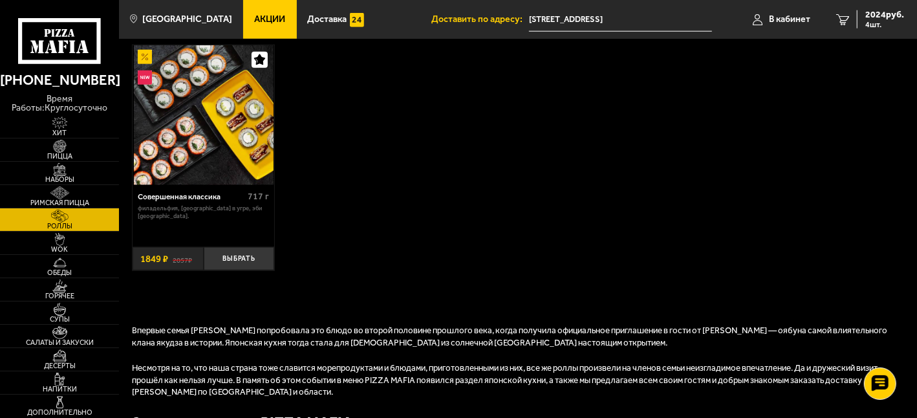
scroll to position [776, 0]
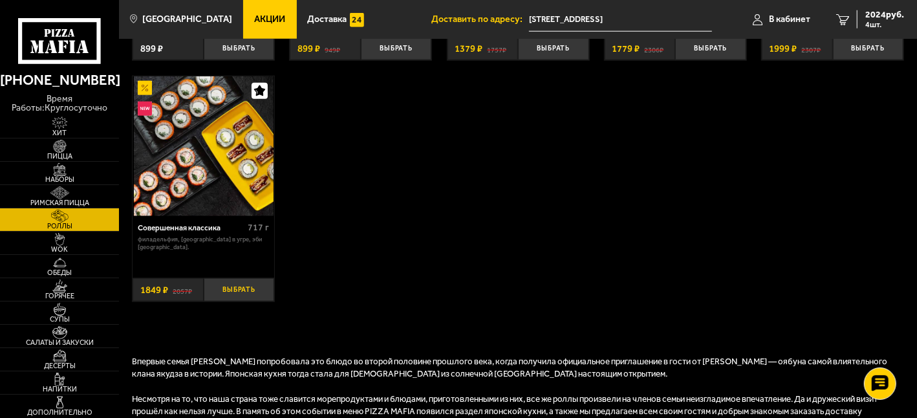
click at [233, 283] on button "Выбрать" at bounding box center [239, 289] width 71 height 23
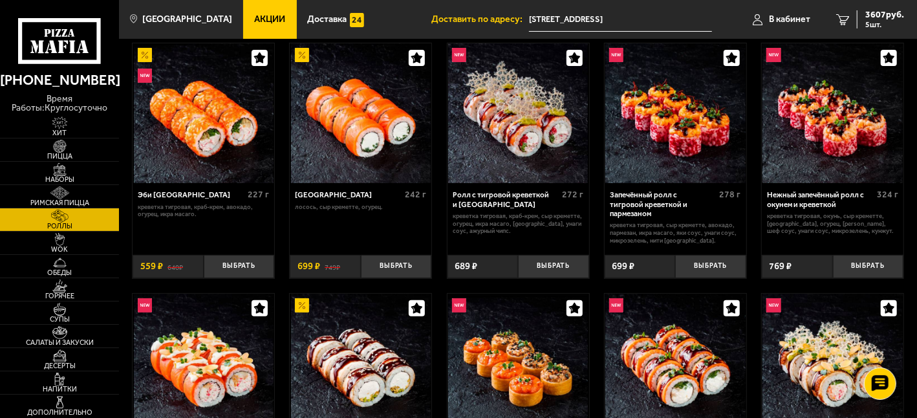
scroll to position [0, 0]
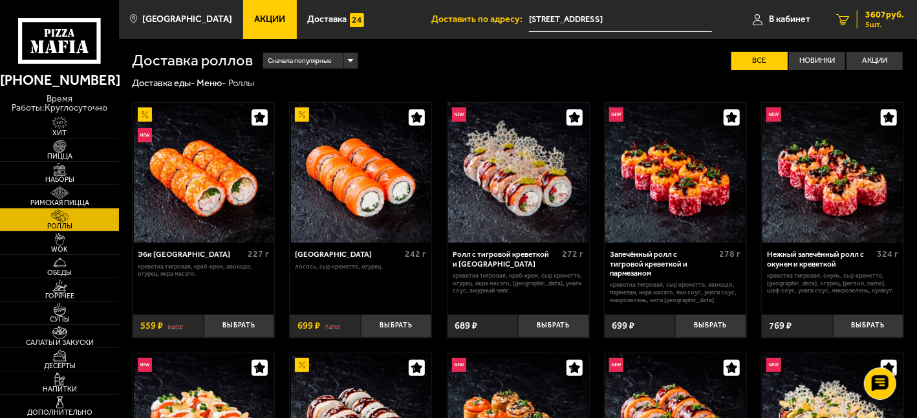
click at [865, 23] on span "5 шт." at bounding box center [884, 25] width 39 height 8
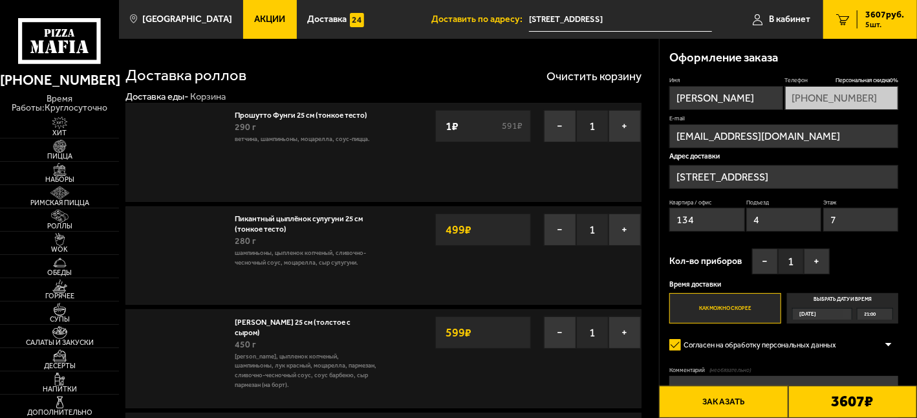
type input "проспект Просвещения, 46к2, подъезд 4"
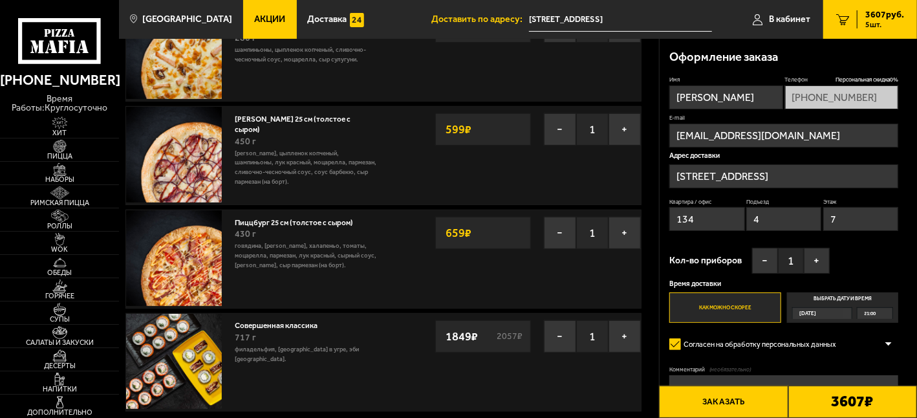
scroll to position [194, 0]
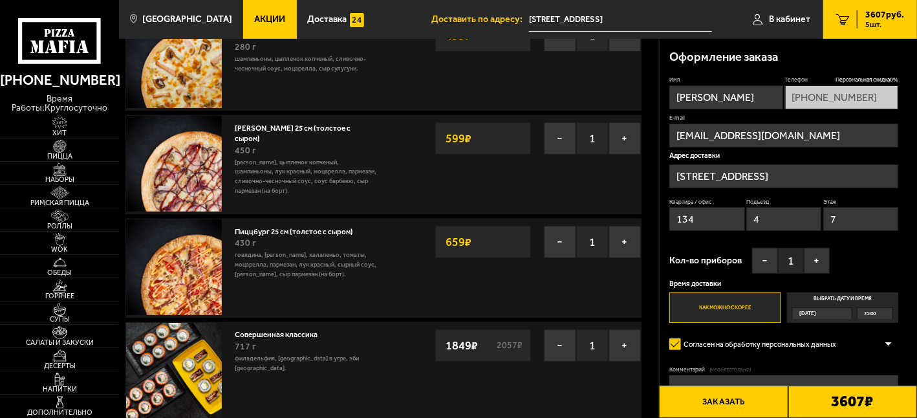
drag, startPoint x: 698, startPoint y: 95, endPoint x: 636, endPoint y: 95, distance: 62.1
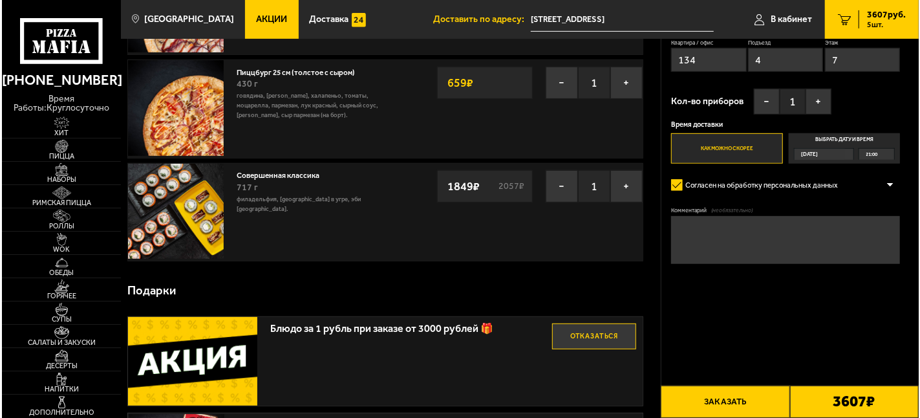
scroll to position [388, 0]
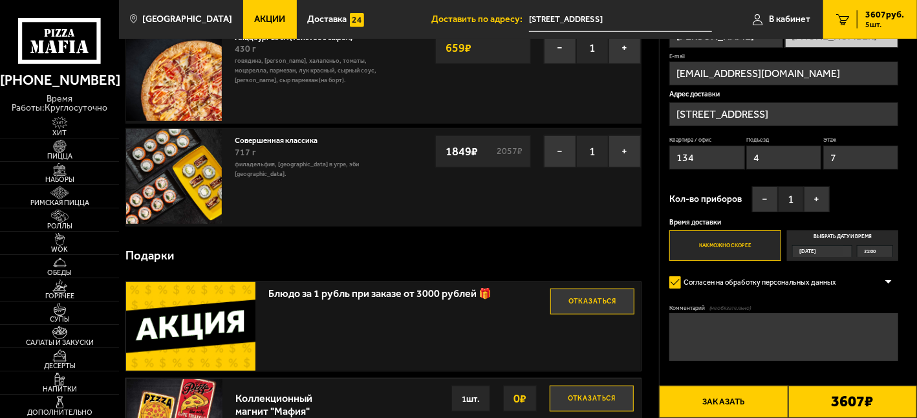
click at [764, 401] on button "Заказать" at bounding box center [723, 401] width 129 height 32
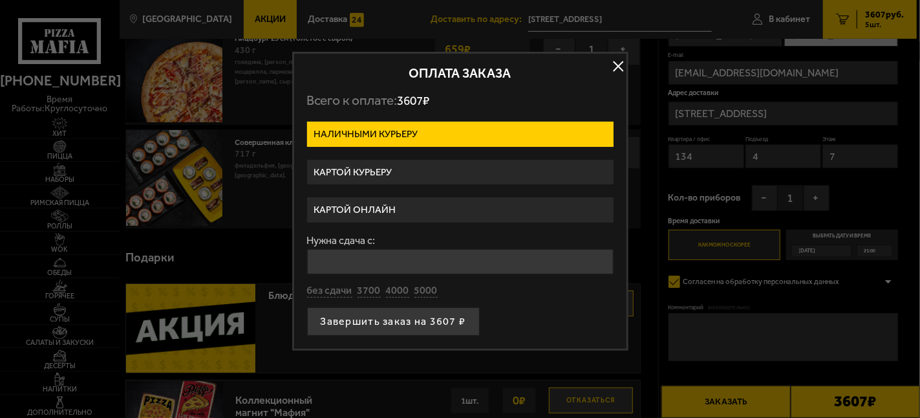
click at [371, 169] on label "Картой курьеру" at bounding box center [460, 172] width 306 height 25
click at [0, 0] on input "Картой курьеру" at bounding box center [0, 0] width 0 height 0
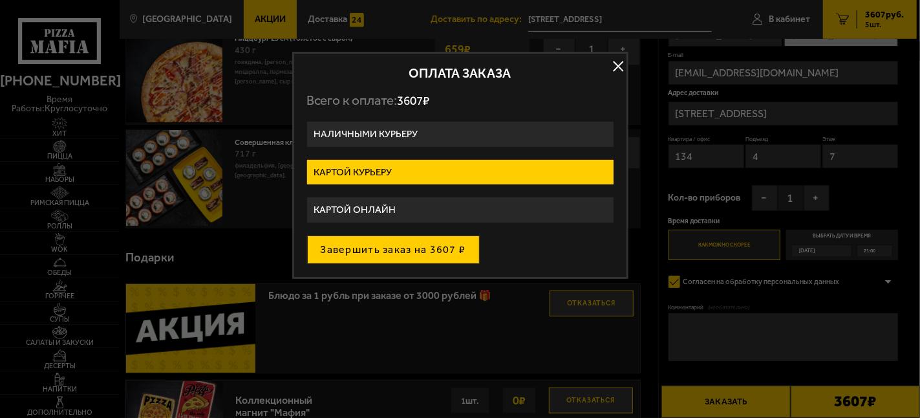
click at [406, 246] on button "Завершить заказ на 3607 ₽" at bounding box center [393, 249] width 173 height 28
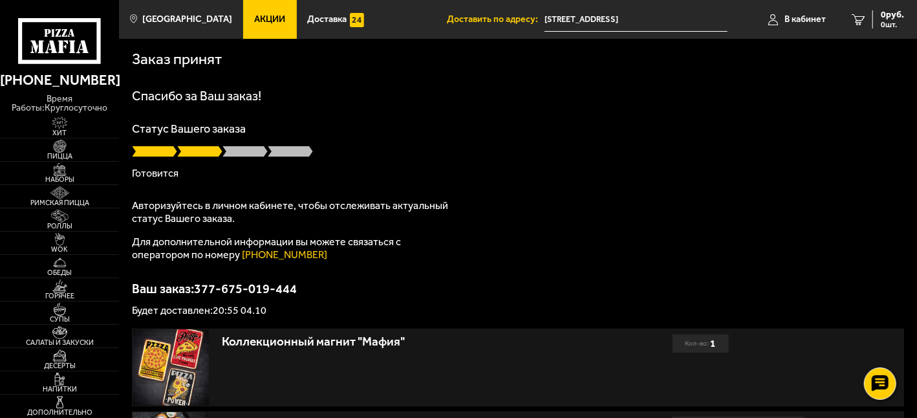
click at [554, 197] on div "Спасибо за Ваш заказ! Статус Вашего заказа Готовится Авторизуйтесь в личном каб…" at bounding box center [518, 202] width 772 height 226
